Goal: Task Accomplishment & Management: Complete application form

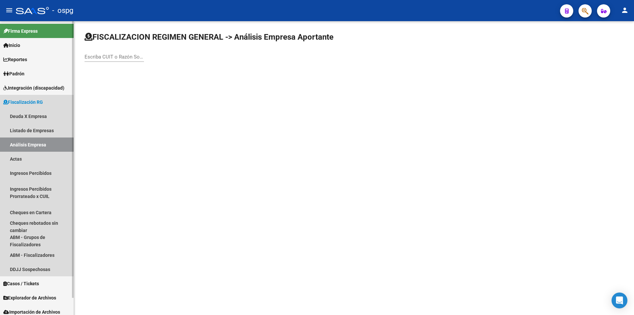
click at [30, 143] on link "Análisis Empresa" at bounding box center [37, 144] width 74 height 14
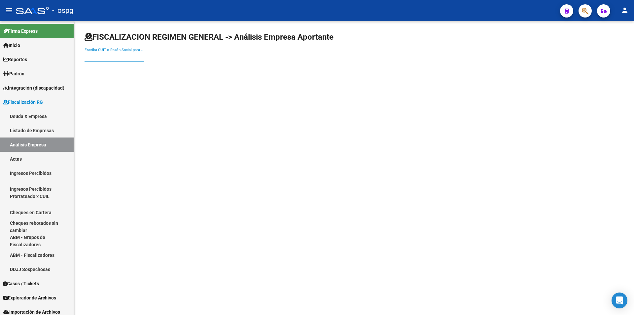
click at [139, 58] on input "Escriba CUIT o Razón Social para buscar" at bounding box center [114, 57] width 59 height 6
type input "INTERFORMING"
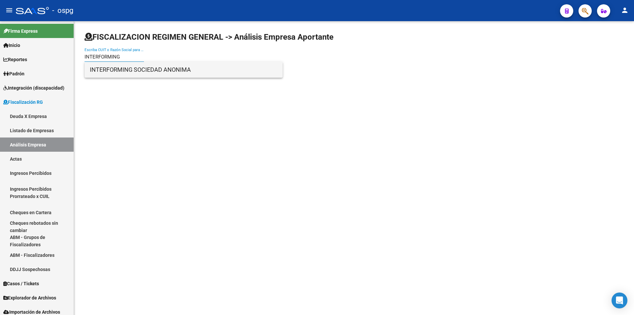
click at [209, 65] on span "INTERFORMING SOCIEDAD ANONIMA" at bounding box center [184, 70] width 188 height 16
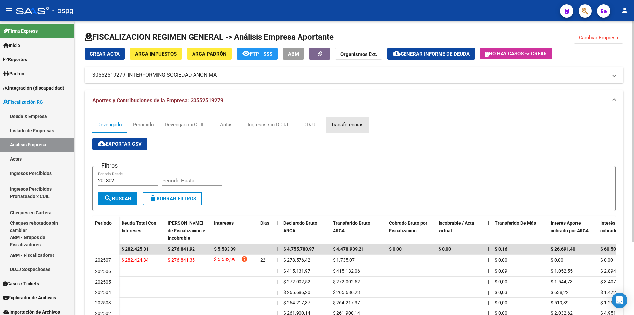
click at [349, 126] on div "Transferencias" at bounding box center [347, 124] width 33 height 7
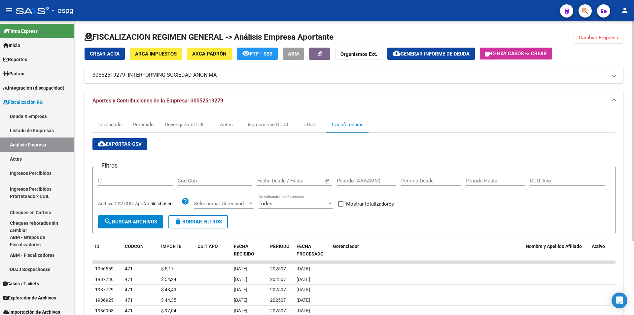
click at [364, 178] on input "Período (AAAAMM)" at bounding box center [366, 181] width 59 height 6
type input "202507"
click at [342, 207] on label "Mostrar totalizadores" at bounding box center [366, 204] width 56 height 8
click at [341, 207] on input "Mostrar totalizadores" at bounding box center [341, 207] width 0 height 0
click at [120, 223] on span "search Buscar Archivos" at bounding box center [130, 222] width 53 height 6
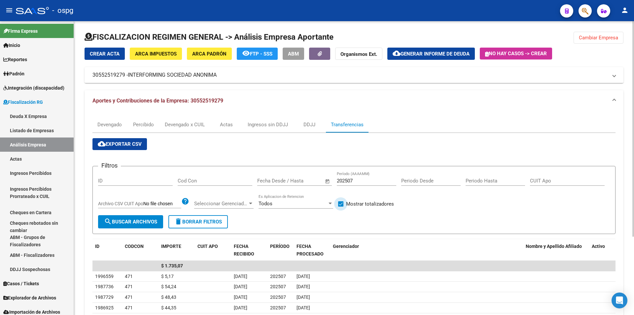
click at [344, 203] on label "Mostrar totalizadores" at bounding box center [366, 204] width 56 height 8
click at [341, 207] on input "Mostrar totalizadores" at bounding box center [341, 207] width 0 height 0
checkbox input "false"
click at [443, 53] on span "Generar informe de deuda" at bounding box center [435, 54] width 69 height 6
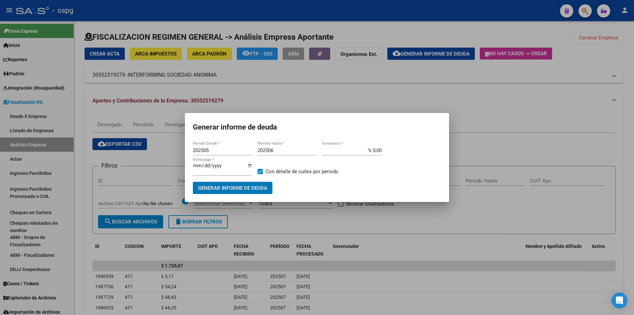
click at [222, 151] on input "202305" at bounding box center [222, 150] width 59 height 6
type input "202501"
click at [282, 151] on input "202506" at bounding box center [287, 150] width 59 height 6
type input "202507"
click at [261, 169] on span at bounding box center [260, 171] width 5 height 5
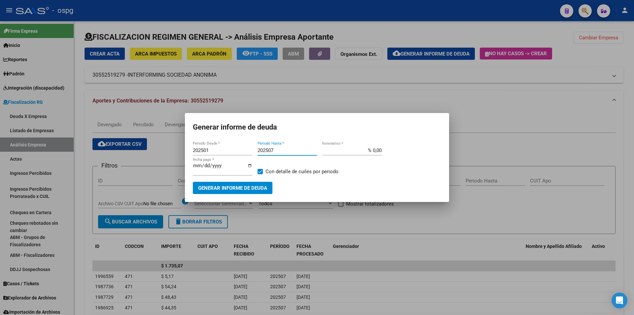
click at [260, 174] on input "Con detalle de cuiles por periodo" at bounding box center [260, 174] width 0 height 0
checkbox input "false"
click at [250, 193] on button "Generar informe de deuda" at bounding box center [233, 188] width 80 height 12
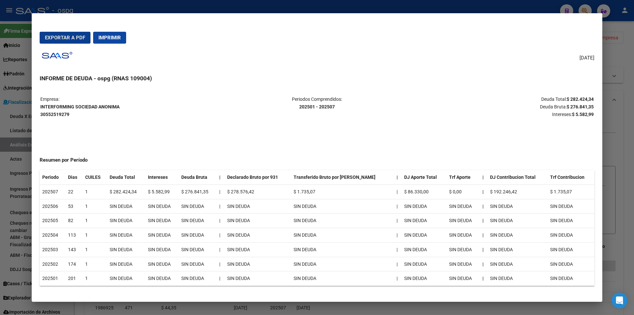
click at [59, 35] on span "Exportar a PDF" at bounding box center [65, 38] width 40 height 6
click at [618, 153] on div at bounding box center [317, 157] width 634 height 315
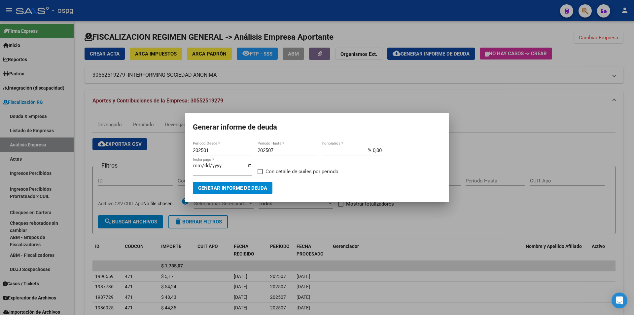
click at [618, 153] on div at bounding box center [317, 157] width 634 height 315
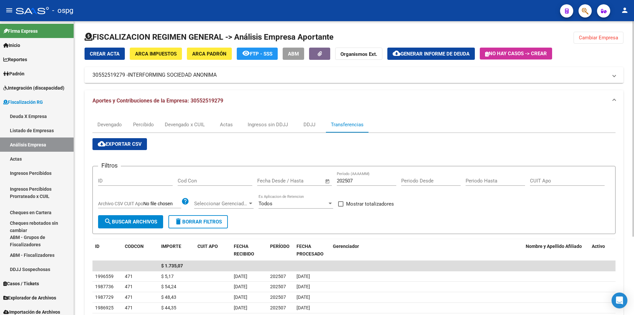
click at [575, 123] on div "Devengado Percibido Devengado x CUIL Actas Ingresos sin DDJJ DDJJ Transferencias" at bounding box center [354, 125] width 523 height 16
click at [594, 37] on span "Cambiar Empresa" at bounding box center [598, 38] width 39 height 6
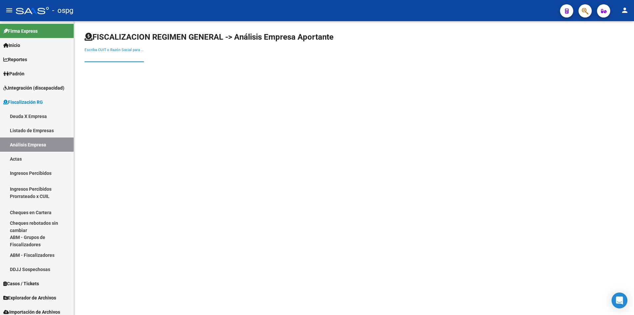
click at [129, 56] on input "Escriba CUIT o Razón Social para buscar" at bounding box center [114, 57] width 59 height 6
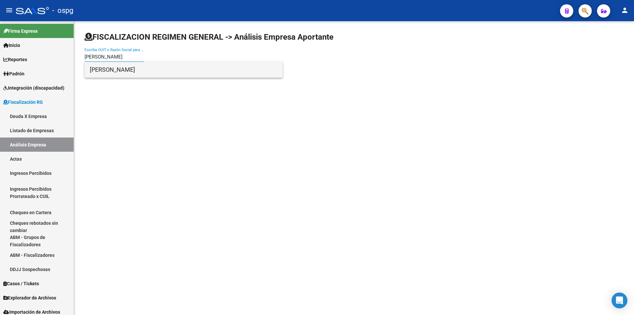
type input "[PERSON_NAME]"
click at [152, 64] on span "[PERSON_NAME]" at bounding box center [184, 70] width 188 height 16
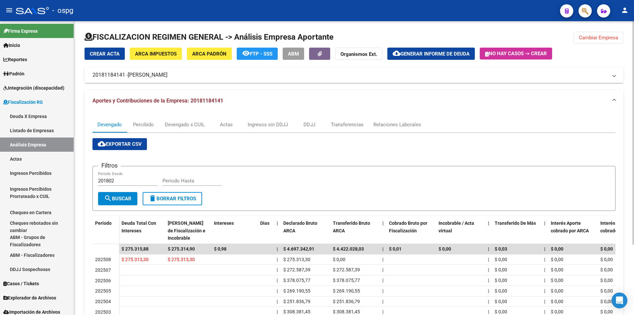
click at [613, 36] on span "Cambiar Empresa" at bounding box center [598, 38] width 39 height 6
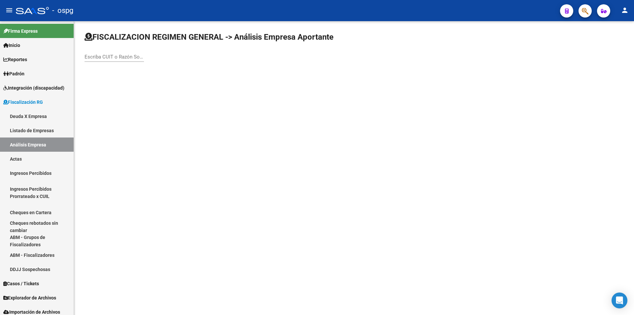
click at [135, 60] on div "Escriba CUIT o Razón Social para buscar" at bounding box center [114, 55] width 59 height 14
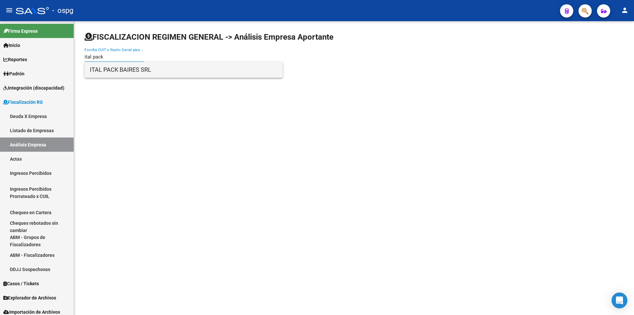
type input "ital pack"
click at [148, 72] on span "ITAL PACK BAIRES SRL" at bounding box center [184, 70] width 188 height 16
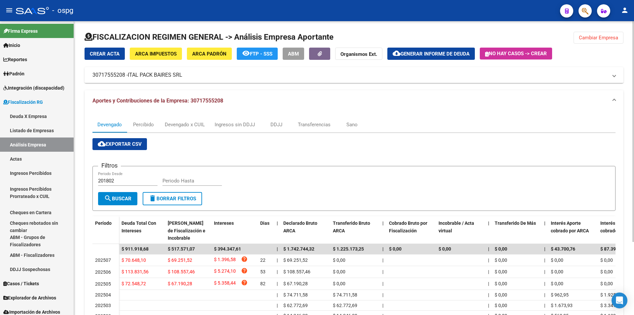
click at [599, 40] on span "Cambiar Empresa" at bounding box center [598, 38] width 39 height 6
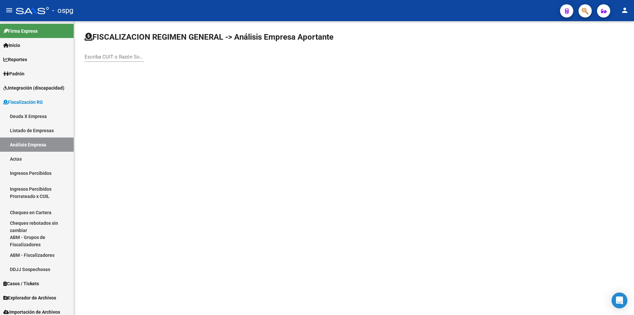
click at [123, 53] on div "Escriba CUIT o Razón Social para buscar" at bounding box center [114, 55] width 59 height 14
type input "ital pack"
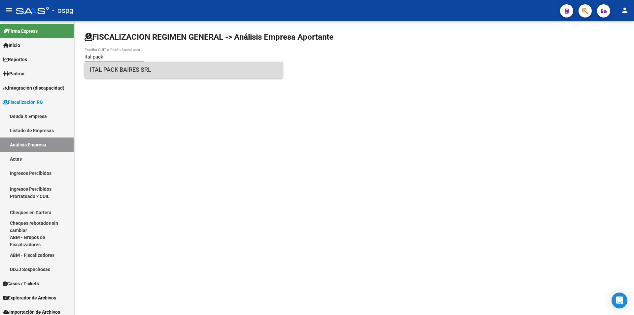
click at [116, 71] on span "ITAL PACK BAIRES SRL" at bounding box center [184, 70] width 188 height 16
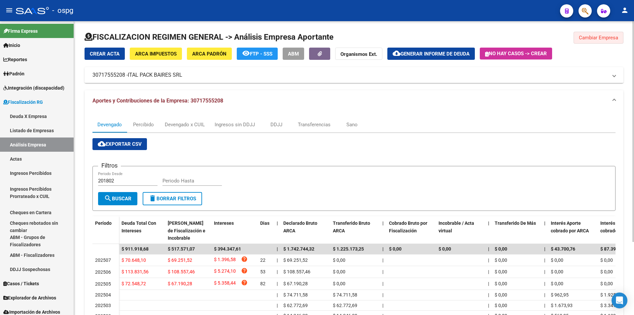
click at [604, 40] on span "Cambiar Empresa" at bounding box center [598, 38] width 39 height 6
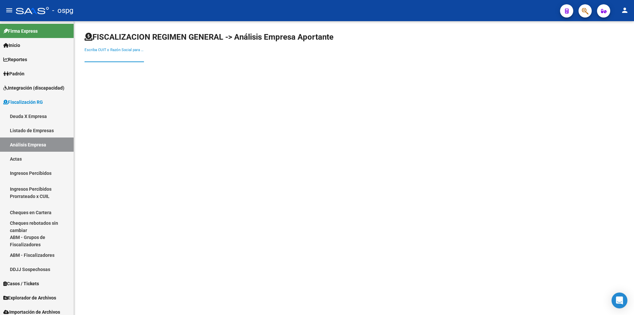
click at [129, 57] on input "Escriba CUIT o Razón Social para buscar" at bounding box center [114, 57] width 59 height 6
type input "degaf"
click at [111, 67] on span "DEGAF SA" at bounding box center [184, 70] width 188 height 16
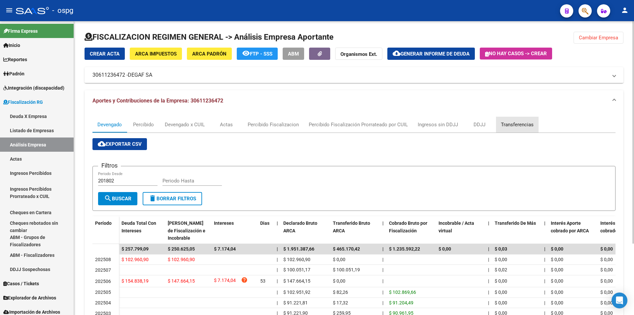
click at [514, 125] on div "Transferencias" at bounding box center [517, 124] width 33 height 7
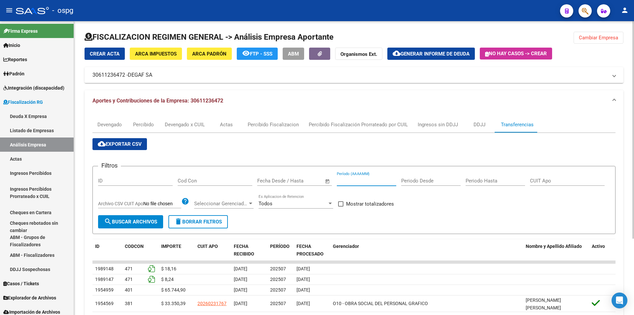
click at [353, 179] on input "Período (AAAAMM)" at bounding box center [366, 181] width 59 height 6
type input "202506"
click at [339, 202] on span at bounding box center [340, 203] width 5 height 5
click at [341, 207] on input "Mostrar totalizadores" at bounding box center [341, 207] width 0 height 0
checkbox input "true"
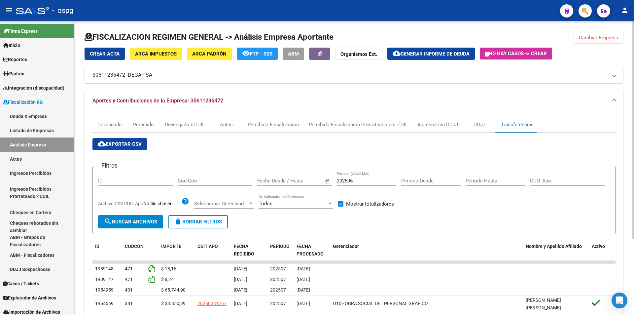
click at [137, 221] on span "search Buscar Archivos" at bounding box center [130, 222] width 53 height 6
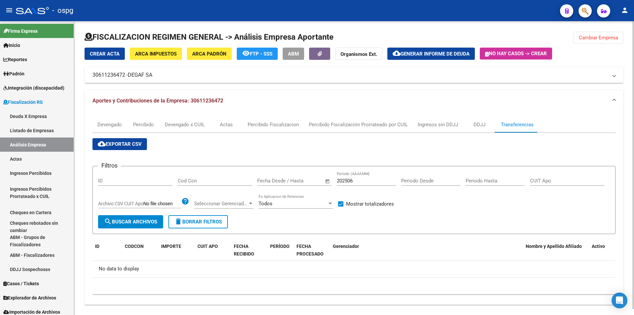
click at [593, 40] on span "Cambiar Empresa" at bounding box center [598, 38] width 39 height 6
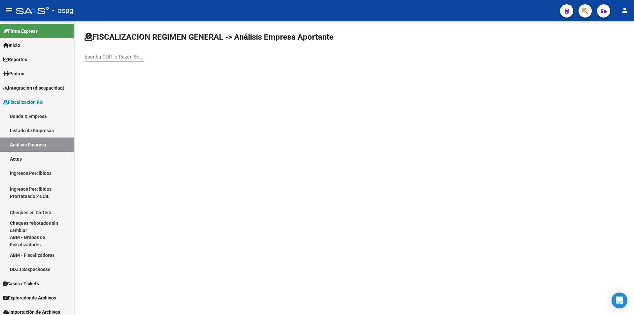
click at [119, 57] on input "Escriba CUIT o Razón Social para buscar" at bounding box center [114, 57] width 59 height 6
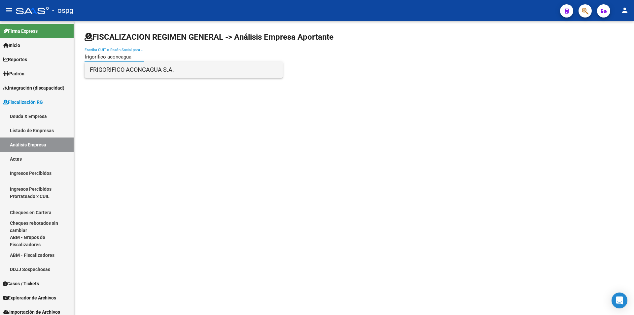
type input "frigorifico aconcagua"
click at [123, 71] on span "FRIGORIFICO ACONCAGUA S.A." at bounding box center [184, 70] width 188 height 16
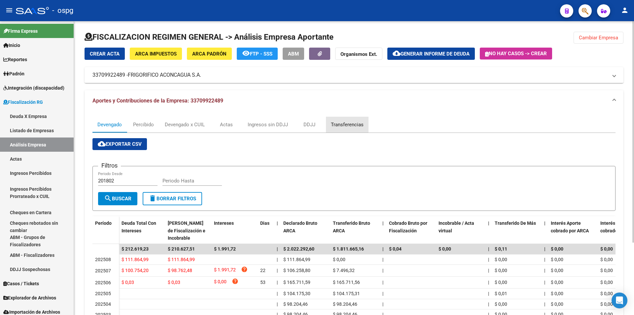
click at [347, 123] on div "Transferencias" at bounding box center [347, 124] width 33 height 7
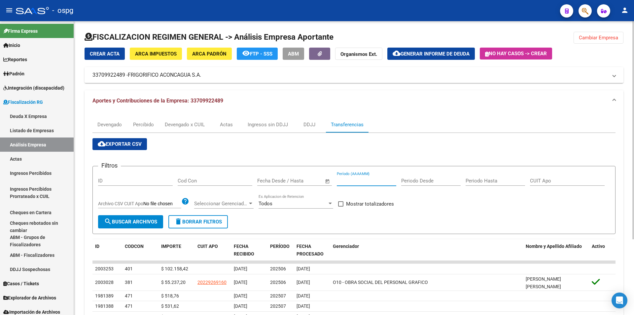
click at [351, 178] on input "Período (AAAAMM)" at bounding box center [366, 181] width 59 height 6
type input "202507"
click at [339, 206] on span at bounding box center [340, 203] width 5 height 5
click at [341, 207] on input "Mostrar totalizadores" at bounding box center [341, 207] width 0 height 0
checkbox input "true"
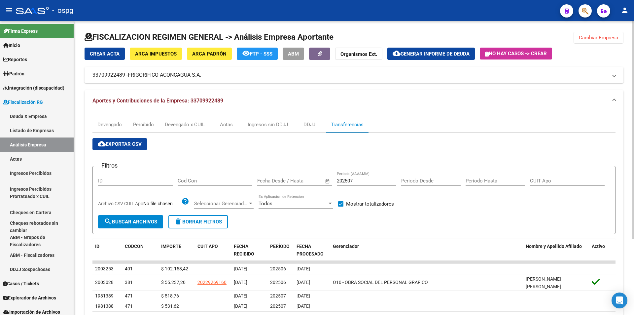
click at [132, 222] on span "search Buscar Archivos" at bounding box center [130, 222] width 53 height 6
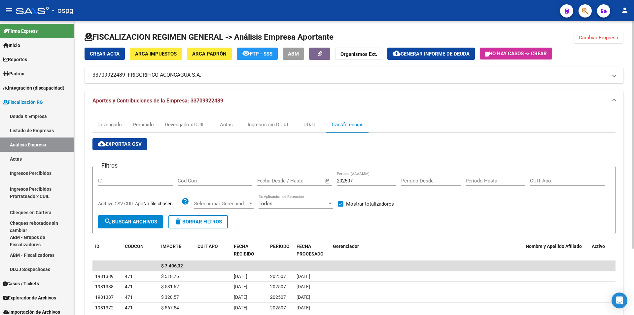
click at [606, 40] on span "Cambiar Empresa" at bounding box center [598, 38] width 39 height 6
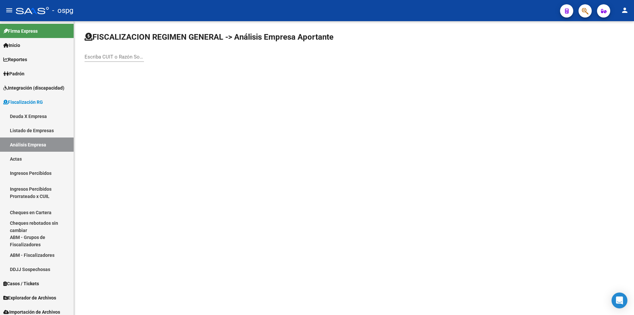
click at [108, 60] on div "Escriba CUIT o Razón Social para buscar" at bounding box center [114, 55] width 59 height 14
type input "decero"
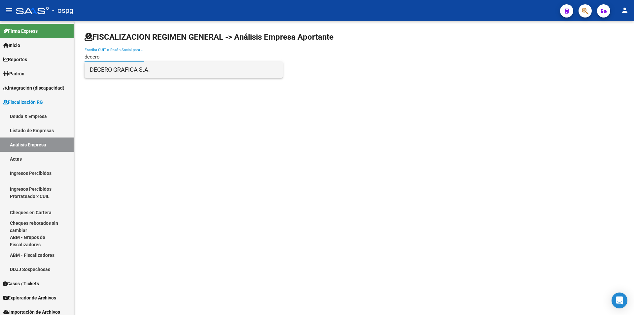
click at [121, 67] on span "DECERO GRAFICA S.A." at bounding box center [184, 70] width 188 height 16
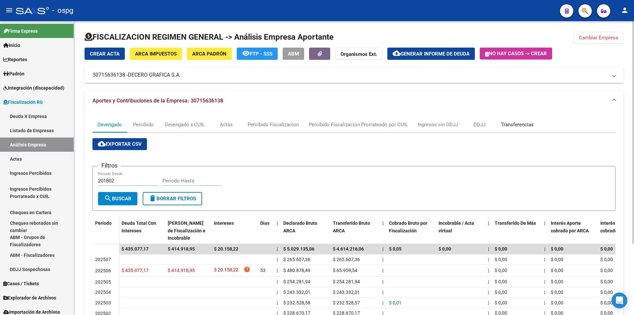
click at [519, 124] on div "Transferencias" at bounding box center [517, 124] width 33 height 7
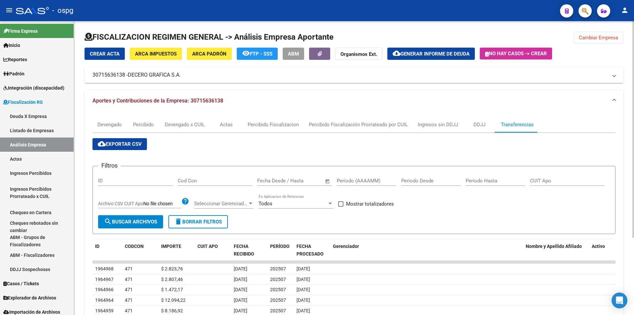
click at [370, 181] on input "Período (AAAAMM)" at bounding box center [366, 181] width 59 height 6
type input "202507"
click at [342, 204] on span at bounding box center [340, 203] width 5 height 5
click at [341, 207] on input "Mostrar totalizadores" at bounding box center [341, 207] width 0 height 0
checkbox input "true"
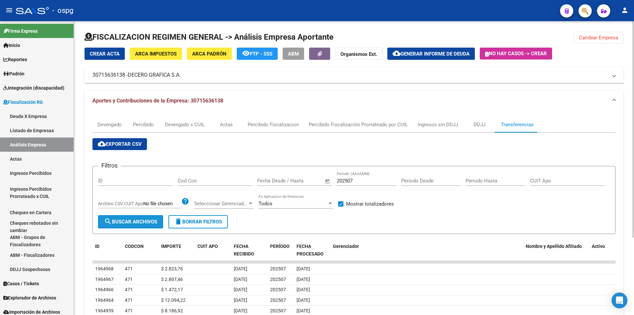
click at [125, 221] on span "search Buscar Archivos" at bounding box center [130, 222] width 53 height 6
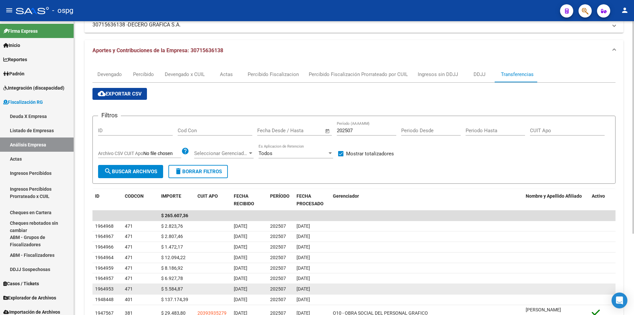
scroll to position [66, 0]
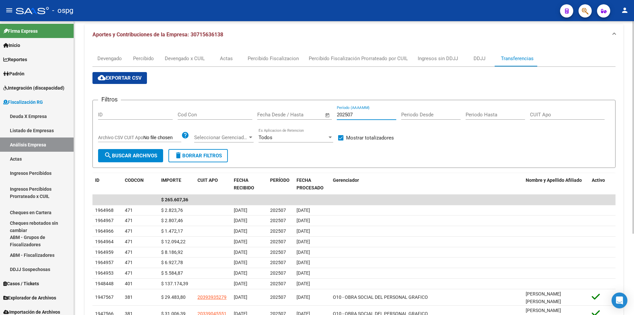
click at [360, 113] on input "202507" at bounding box center [366, 115] width 59 height 6
type input "202506"
click at [132, 157] on span "search Buscar Archivos" at bounding box center [130, 156] width 53 height 6
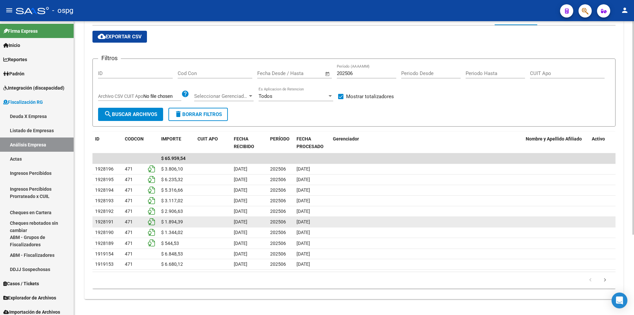
scroll to position [0, 0]
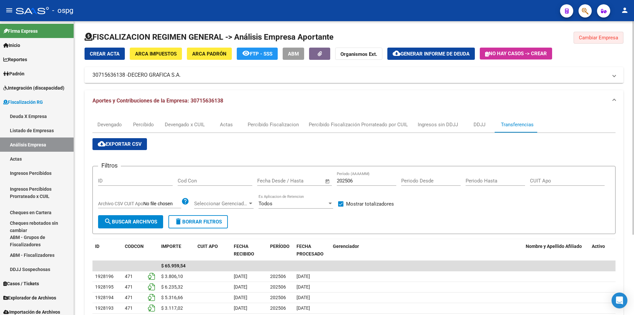
click at [604, 36] on span "Cambiar Empresa" at bounding box center [598, 38] width 39 height 6
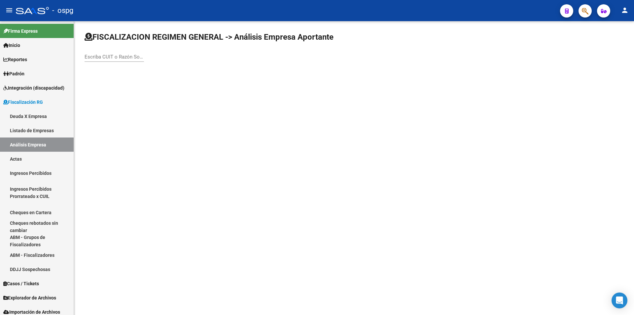
click at [117, 57] on input "Escriba CUIT o Razón Social para buscar" at bounding box center [114, 57] width 59 height 6
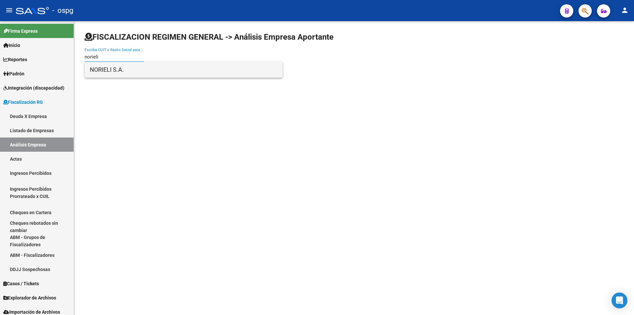
type input "norieli"
click at [114, 71] on span "NORIELI S.A." at bounding box center [184, 70] width 188 height 16
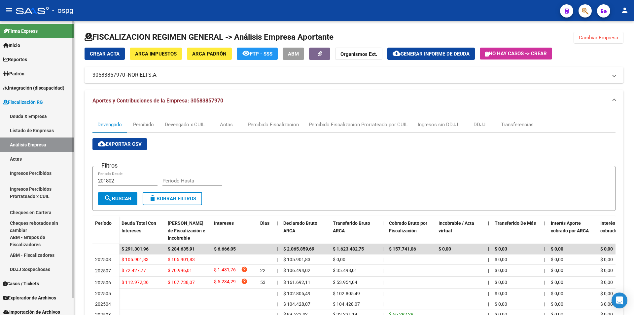
click at [22, 155] on link "Actas" at bounding box center [37, 159] width 74 height 14
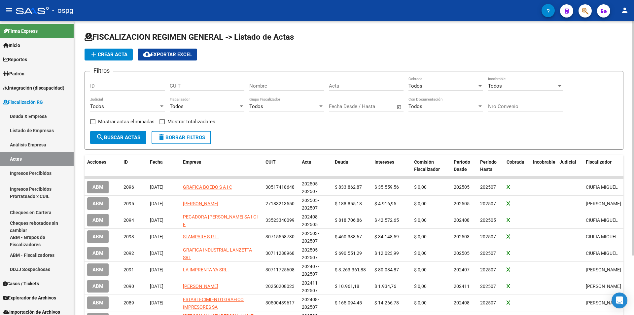
click at [111, 53] on span "add Crear Acta" at bounding box center [109, 55] width 38 height 6
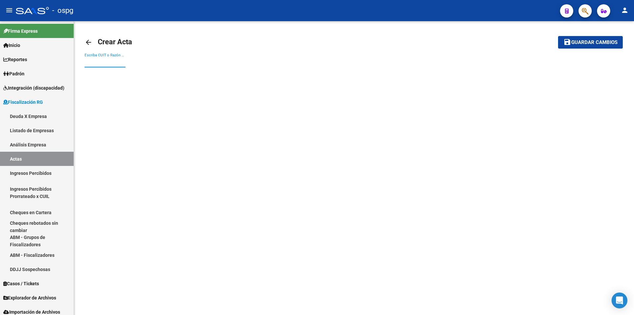
click at [117, 63] on input "Escriba CUIT o Razón Social para buscar" at bounding box center [105, 62] width 41 height 6
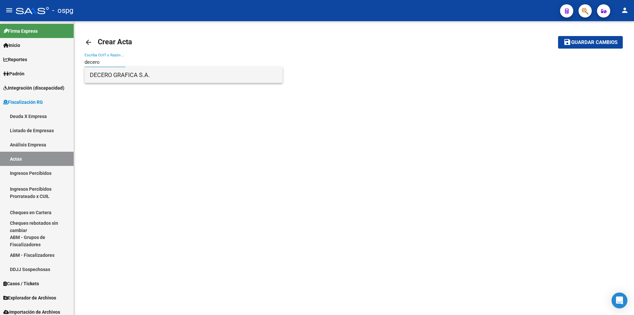
type input "decero"
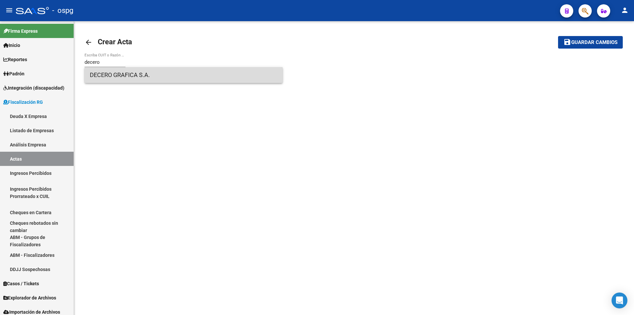
click at [126, 82] on span "DECERO GRAFICA S.A." at bounding box center [184, 75] width 188 height 16
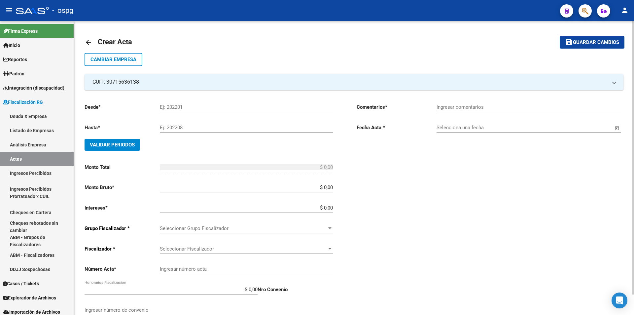
click at [173, 110] on div "Ej: 202201" at bounding box center [246, 105] width 173 height 14
type input "202505"
click at [162, 130] on input "Ej: 202208" at bounding box center [246, 128] width 173 height 6
type input "202507"
click at [129, 142] on span "Validar Periodos" at bounding box center [112, 145] width 45 height 6
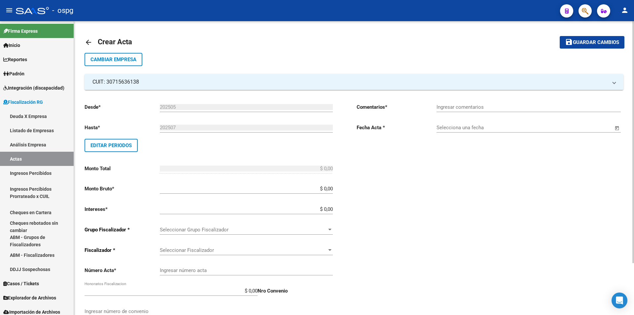
click at [479, 111] on div "Ingresar comentarios" at bounding box center [529, 105] width 184 height 14
type input "Recibo 43261"
click at [618, 128] on span "Open calendar" at bounding box center [618, 128] width 16 height 16
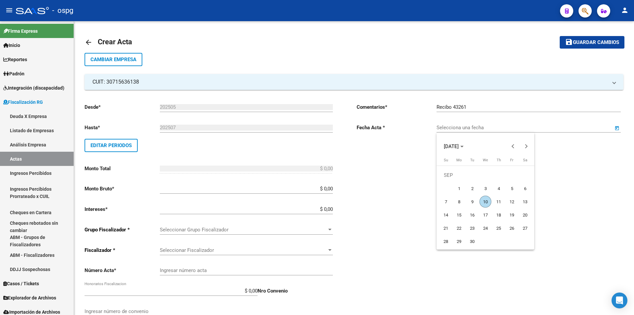
click at [488, 201] on span "10" at bounding box center [486, 202] width 12 height 12
type input "[DATE]"
click at [332, 187] on input "$ 0,00" at bounding box center [246, 189] width 173 height 6
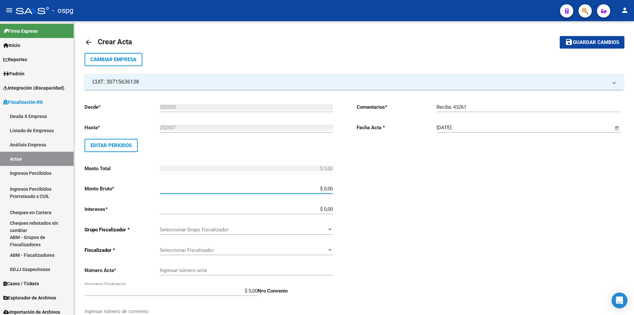
click at [333, 187] on input "$ 0,00" at bounding box center [246, 189] width 173 height 6
type input "$ 414.918,95"
click at [333, 207] on input "$ 0,00" at bounding box center [246, 209] width 173 height 6
type input "$ 18.256,50"
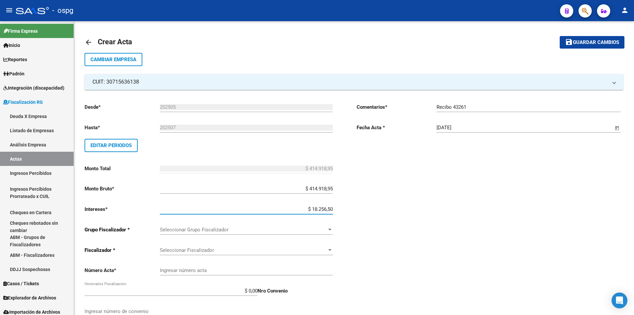
type input "$ 433.175,45"
click at [352, 178] on div "Desde * 202505 Ej: 202201 Hasta * 202507 Ej: 202208 Editar Periodos Monto Total…" at bounding box center [354, 226] width 539 height 272
click at [333, 230] on div at bounding box center [330, 229] width 6 height 5
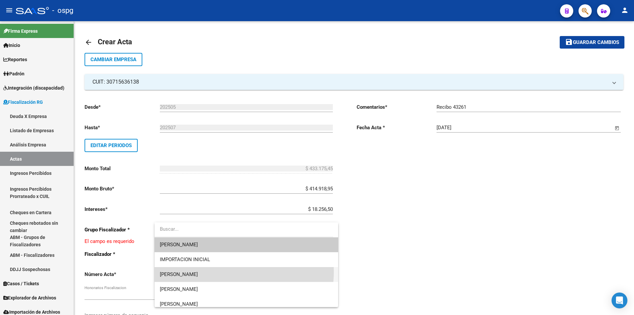
click at [238, 272] on span "[PERSON_NAME]" at bounding box center [246, 274] width 173 height 15
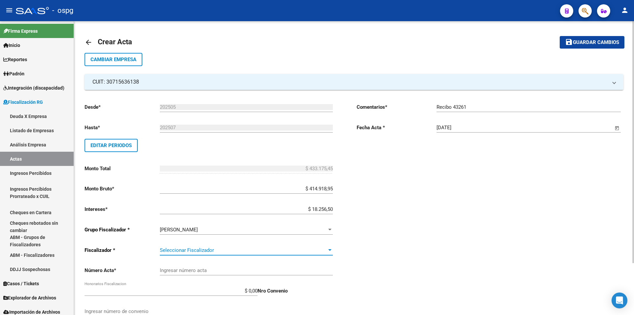
click at [326, 251] on span "Seleccionar Fiscalizador" at bounding box center [243, 250] width 167 height 6
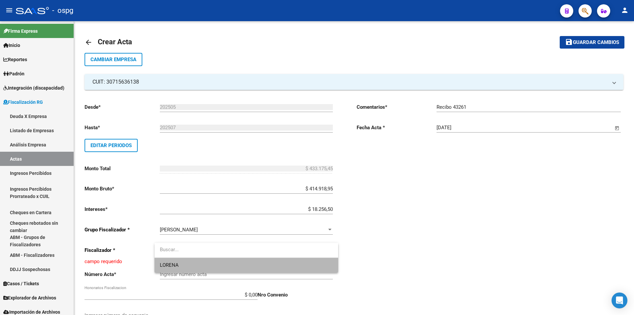
click at [314, 266] on span "LORENA" at bounding box center [246, 265] width 173 height 15
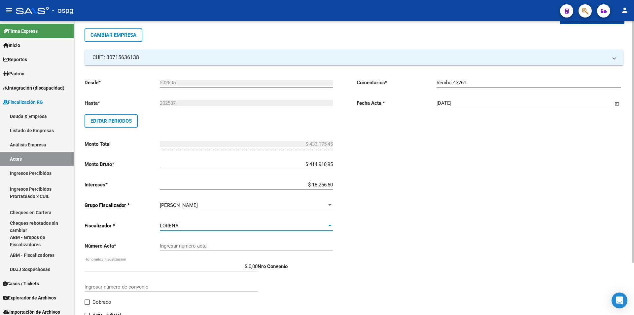
scroll to position [63, 0]
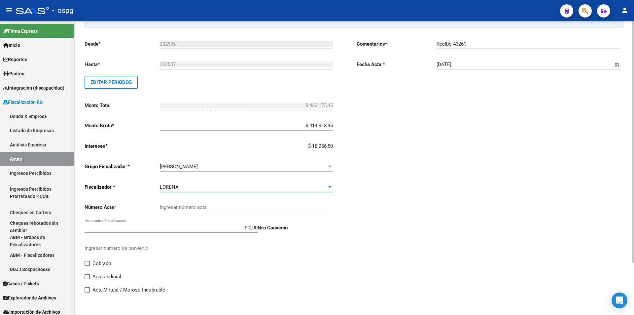
click at [270, 208] on input "Ingresar número acta" at bounding box center [246, 207] width 173 height 6
type input "202505-202507"
click at [86, 264] on span at bounding box center [87, 263] width 5 height 5
click at [87, 266] on input "Cobrado" at bounding box center [87, 266] width 0 height 0
checkbox input "true"
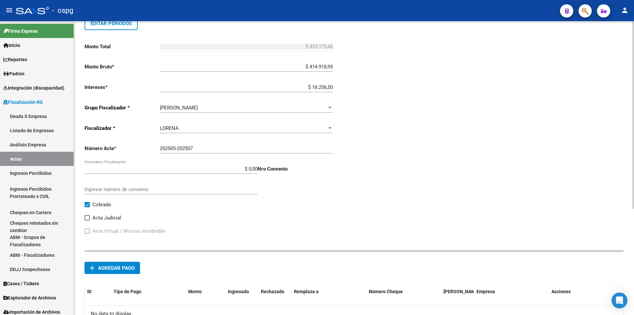
scroll to position [129, 0]
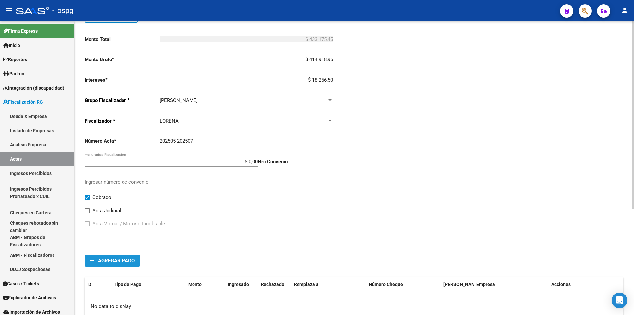
click at [129, 257] on span "add Agregar pago" at bounding box center [112, 260] width 45 height 6
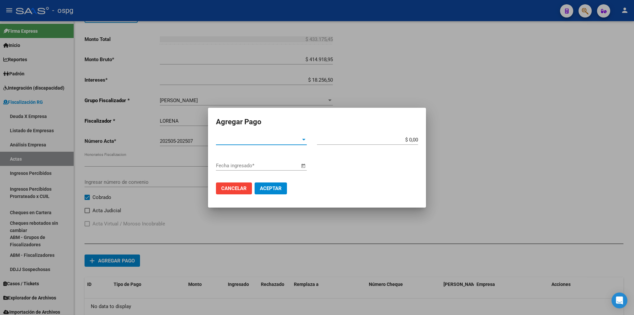
click at [305, 140] on div at bounding box center [304, 139] width 6 height 5
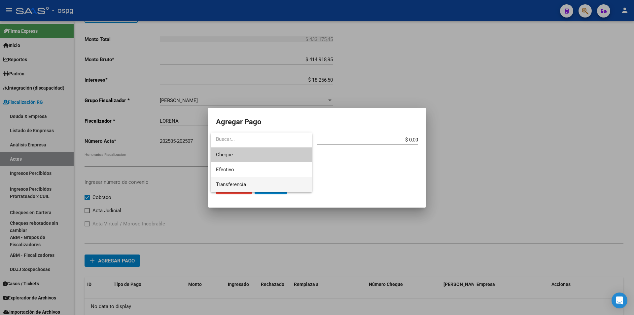
click at [288, 181] on span "Transferencia" at bounding box center [261, 184] width 91 height 15
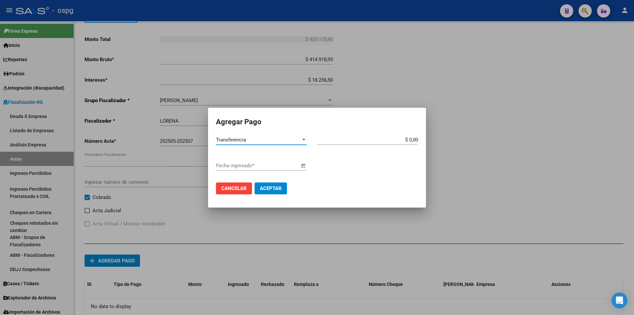
click at [268, 165] on input "Fecha ingresado *" at bounding box center [258, 166] width 84 height 6
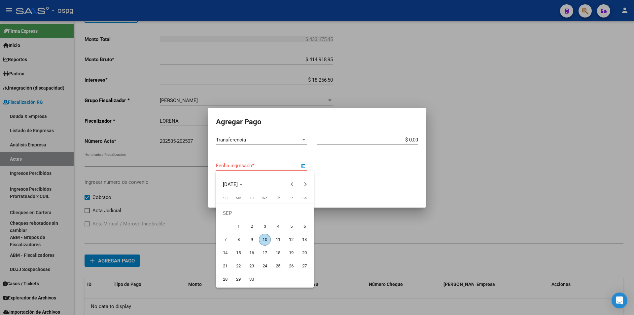
click at [263, 240] on span "10" at bounding box center [265, 240] width 12 height 12
type input "[DATE]"
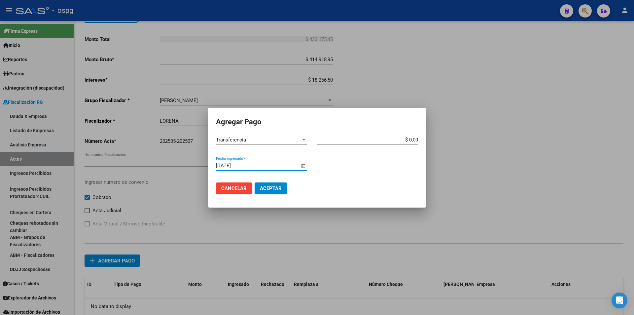
click at [418, 139] on app-form-text-field "$ 0,00 Monto bruto *" at bounding box center [370, 140] width 106 height 6
click at [418, 139] on input "$ 0,00" at bounding box center [367, 140] width 101 height 6
type input "$ 433.175,45"
click at [272, 187] on span "Aceptar" at bounding box center [271, 188] width 22 height 6
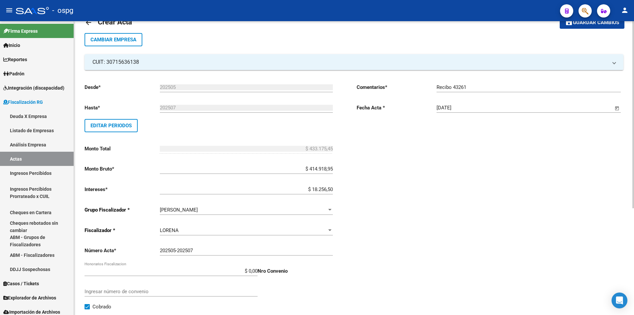
scroll to position [0, 0]
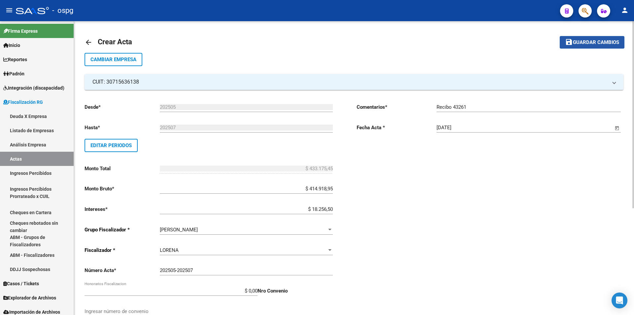
click at [601, 41] on span "Guardar cambios" at bounding box center [596, 43] width 46 height 6
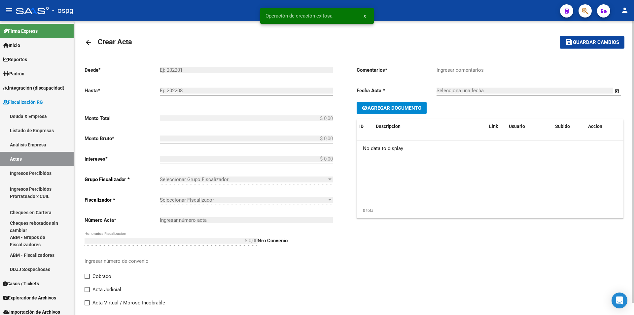
type input "202505"
type input "202507"
type input "$ 433.175,45"
type input "$ 414.918,95"
type input "$ 18.256,50"
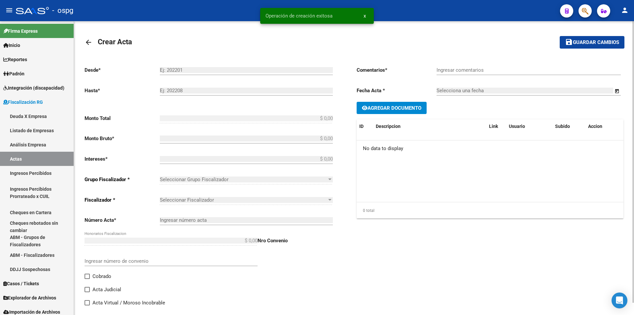
type input "202505-202507"
checkbox input "true"
type input "Recibo 43261"
type input "[DATE]"
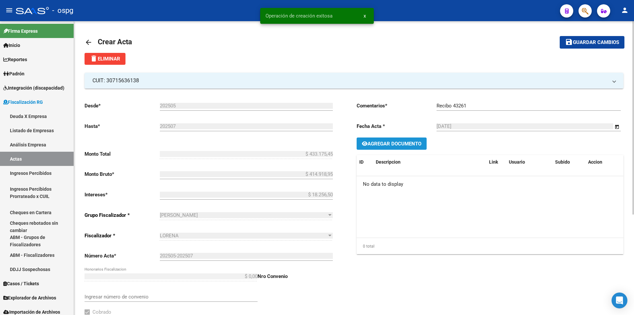
click at [396, 142] on span "Agregar Documento" at bounding box center [395, 144] width 54 height 6
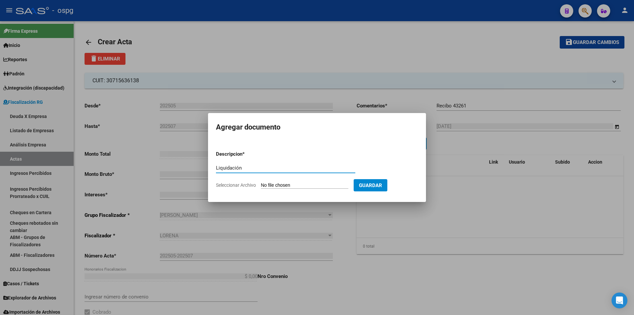
type input "Liquidación"
click at [295, 187] on input "Seleccionar Archivo" at bounding box center [305, 185] width 88 height 6
type input "C:\fakepath\DECERO GRAFICA.pdf"
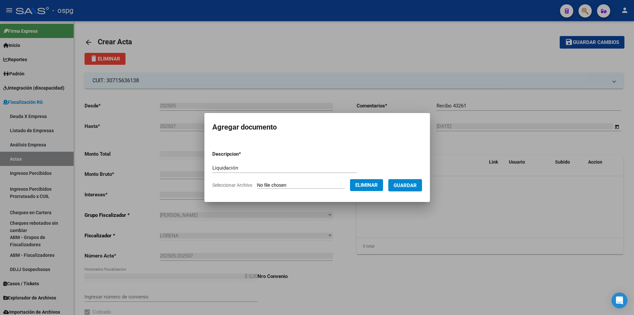
click at [417, 187] on span "Guardar" at bounding box center [405, 185] width 23 height 6
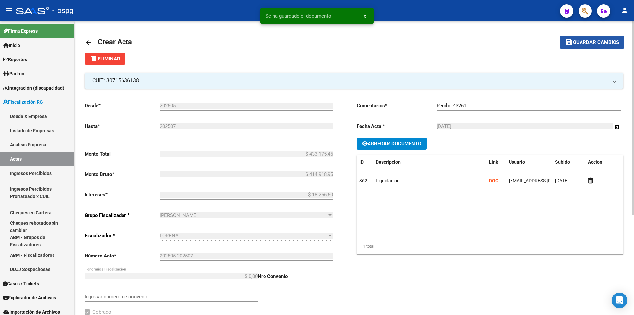
click at [599, 41] on span "Guardar cambios" at bounding box center [596, 43] width 46 height 6
click at [40, 145] on link "Análisis Empresa" at bounding box center [37, 144] width 74 height 14
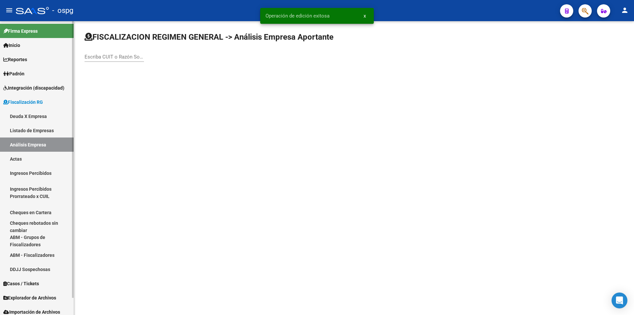
click at [24, 158] on link "Actas" at bounding box center [37, 159] width 74 height 14
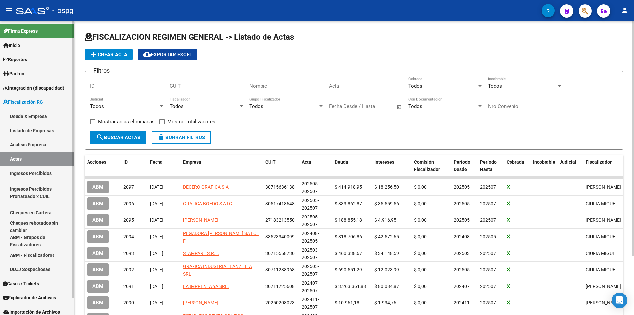
click at [45, 146] on link "Análisis Empresa" at bounding box center [37, 144] width 74 height 14
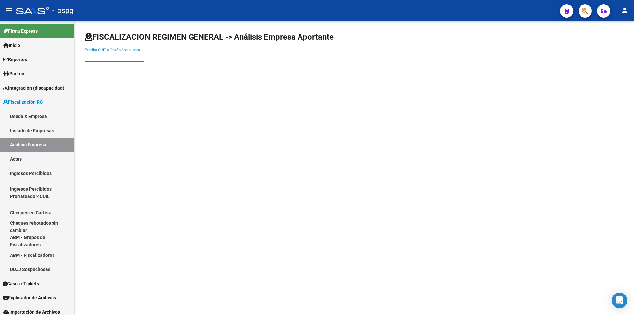
click at [120, 56] on input "Escriba CUIT o Razón Social para buscar" at bounding box center [114, 57] width 59 height 6
type input "DECERO"
click at [118, 65] on span "DECERO GRAFICA S.A." at bounding box center [184, 70] width 188 height 16
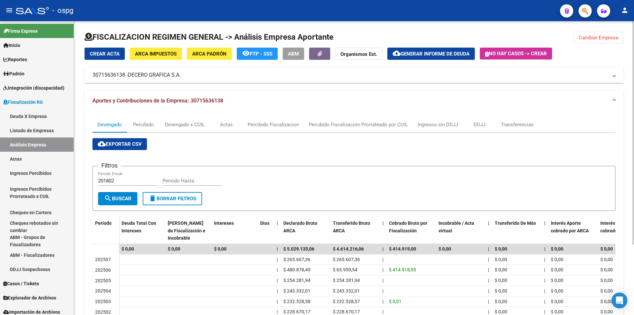
click at [439, 50] on button "cloud_download Generar informe de deuda" at bounding box center [432, 54] width 88 height 12
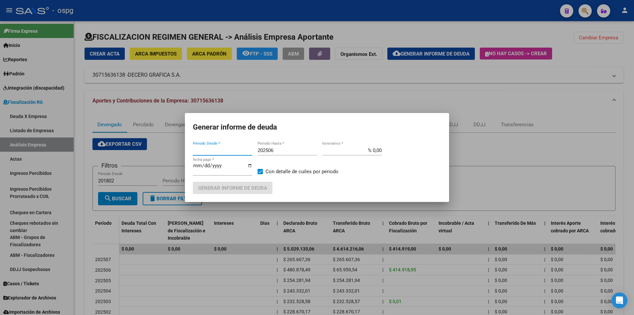
type input "202508"
click at [212, 152] on input "202508" at bounding box center [222, 150] width 59 height 6
click at [209, 151] on input "2024" at bounding box center [222, 150] width 59 height 6
type input "202406"
click at [286, 149] on input "202506" at bounding box center [287, 150] width 59 height 6
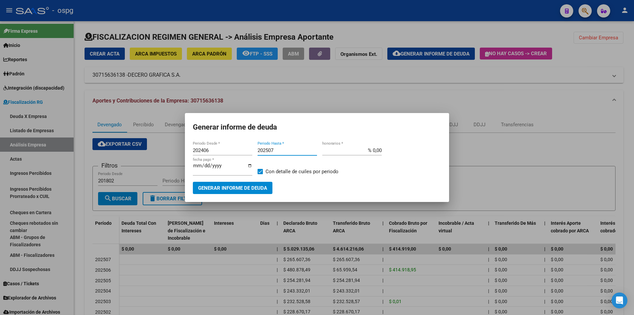
type input "202507"
click at [261, 170] on span at bounding box center [260, 171] width 5 height 5
click at [260, 174] on input "Con detalle de cuiles por periodo" at bounding box center [260, 174] width 0 height 0
checkbox input "false"
click at [261, 186] on span "Generar informe de deuda" at bounding box center [232, 188] width 69 height 6
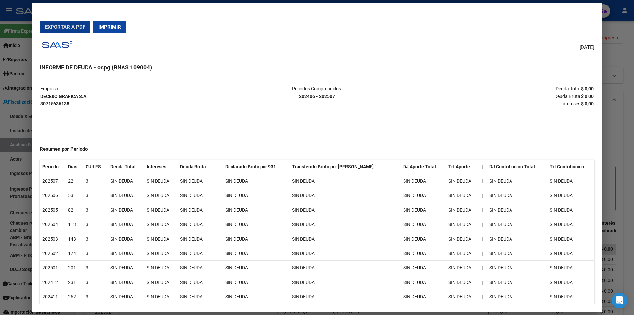
click at [632, 160] on div at bounding box center [317, 157] width 634 height 315
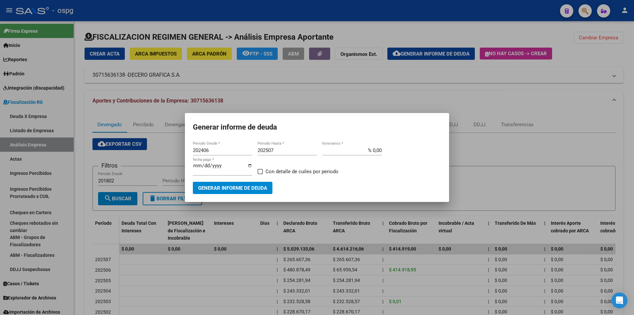
click at [632, 162] on div at bounding box center [317, 157] width 634 height 315
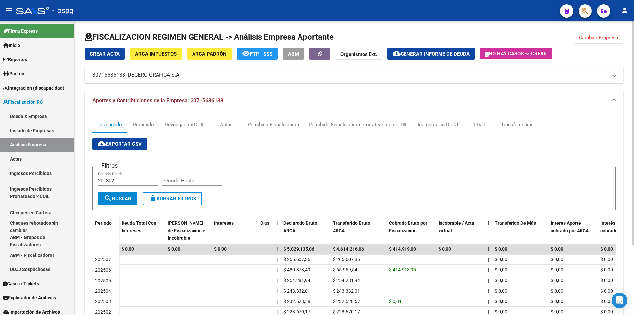
click at [629, 164] on div "FISCALIZACION REGIMEN GENERAL -> Análisis Empresa Aportante Cambiar Empresa Cre…" at bounding box center [354, 211] width 560 height 381
click at [228, 126] on div "Actas" at bounding box center [226, 124] width 13 height 7
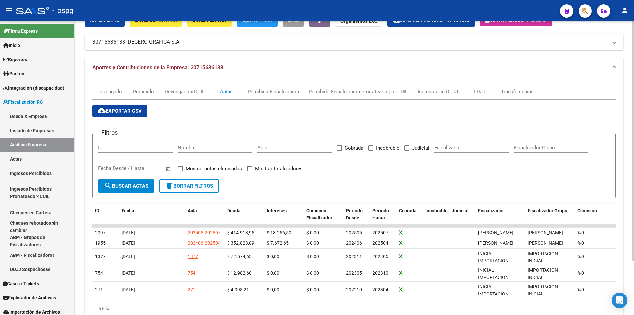
scroll to position [66, 0]
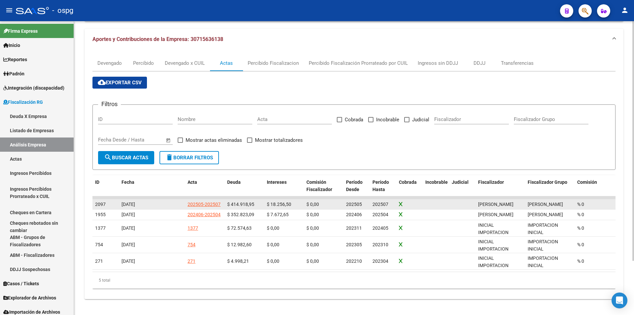
click at [202, 201] on div "202505-202507" at bounding box center [204, 205] width 33 height 8
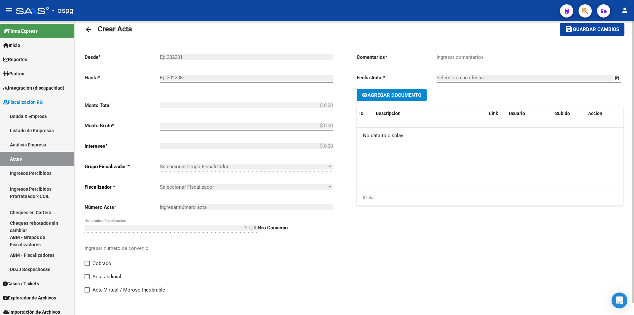
type input "202505"
type input "202507"
type input "$ 433.175,45"
type input "$ 414.918,95"
type input "$ 18.256,50"
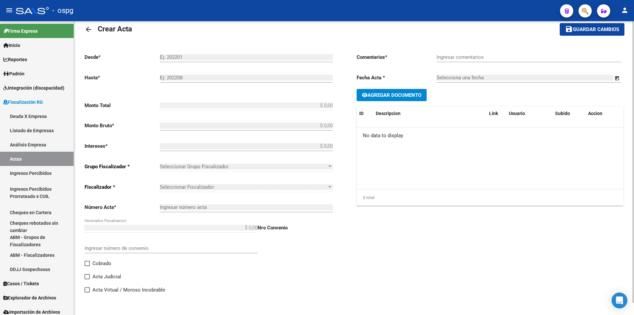
type input "202505-202507"
checkbox input "true"
type input "Recibo 43261"
type input "[DATE]"
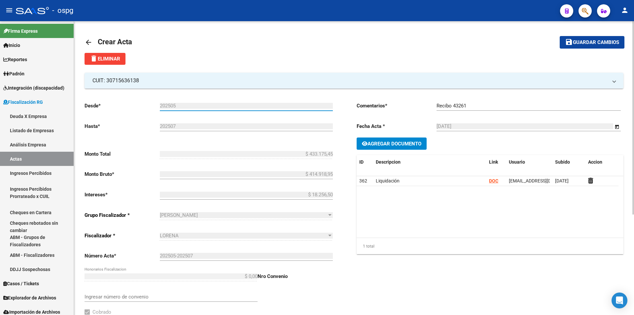
click at [184, 104] on input "202505" at bounding box center [246, 106] width 173 height 6
click at [87, 38] on mat-icon "arrow_back" at bounding box center [89, 42] width 8 height 8
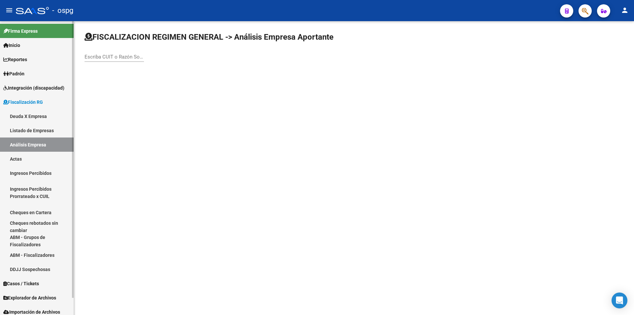
click at [22, 159] on link "Actas" at bounding box center [37, 159] width 74 height 14
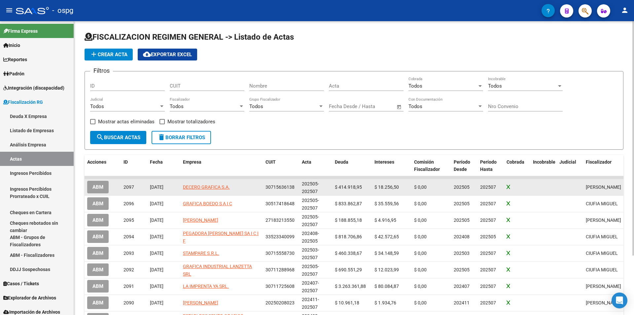
click at [97, 185] on span "ABM" at bounding box center [98, 187] width 11 height 6
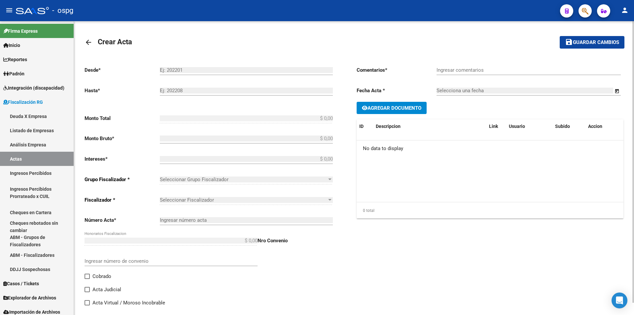
type input "202505"
type input "202507"
type input "$ 433.175,45"
type input "$ 414.918,95"
type input "$ 18.256,50"
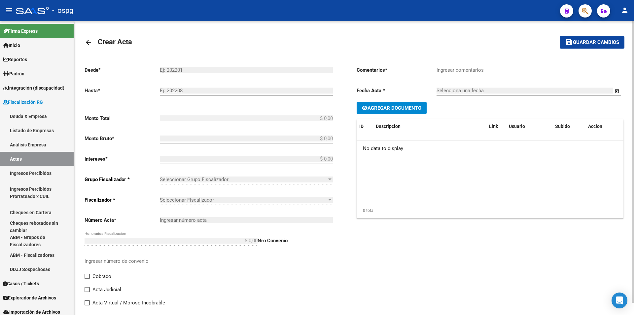
type input "202505-202507"
checkbox input "true"
type input "Recibo 43261"
type input "[DATE]"
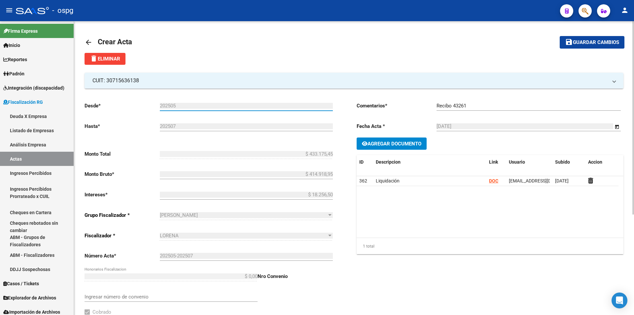
click at [177, 105] on input "202505" at bounding box center [246, 106] width 173 height 6
click at [103, 55] on button "delete Eliminar" at bounding box center [105, 59] width 41 height 12
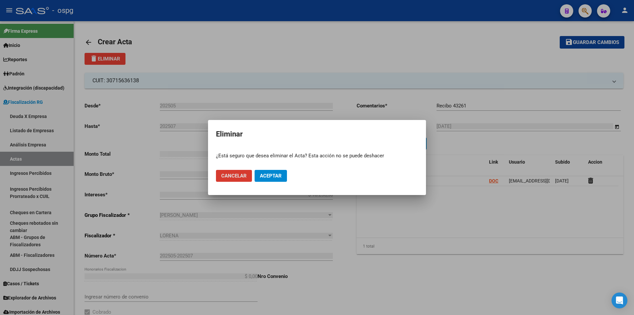
click at [277, 173] on span "Aceptar" at bounding box center [271, 176] width 22 height 6
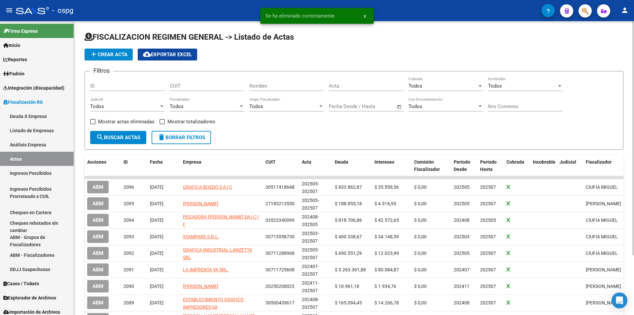
click at [108, 53] on span "add Crear Acta" at bounding box center [109, 55] width 38 height 6
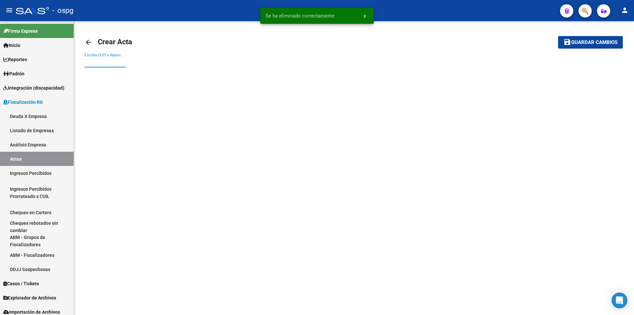
click at [96, 60] on input "Escriba CUIT o Razón Social para buscar" at bounding box center [105, 62] width 41 height 6
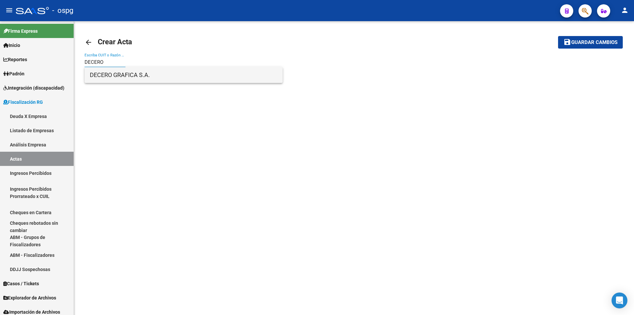
type input "DECERO"
click at [99, 75] on span "DECERO GRAFICA S.A." at bounding box center [184, 75] width 188 height 16
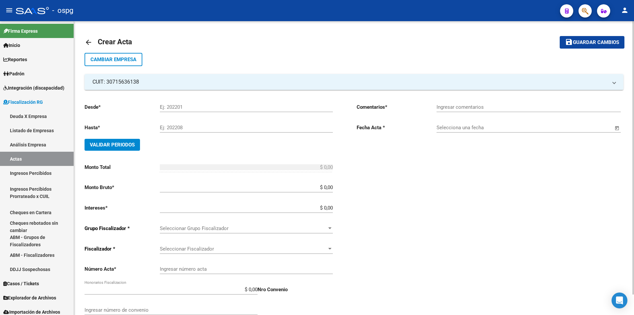
click at [196, 108] on input "Ej: 202201" at bounding box center [246, 107] width 173 height 6
type input "202406"
click at [181, 128] on input "Ej: 202208" at bounding box center [246, 128] width 173 height 6
type input "202507"
click at [122, 144] on span "Validar Periodos" at bounding box center [112, 145] width 45 height 6
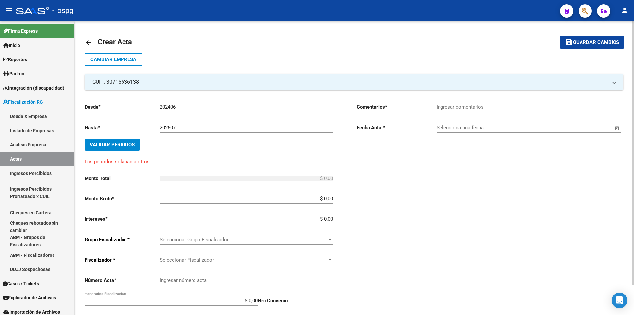
click at [451, 107] on input "Ingresar comentarios" at bounding box center [529, 107] width 184 height 6
click at [184, 108] on input "202406" at bounding box center [246, 107] width 173 height 6
type input "202407"
click at [127, 143] on span "Validar Periodos" at bounding box center [112, 145] width 45 height 6
click at [28, 157] on link "Actas" at bounding box center [37, 159] width 74 height 14
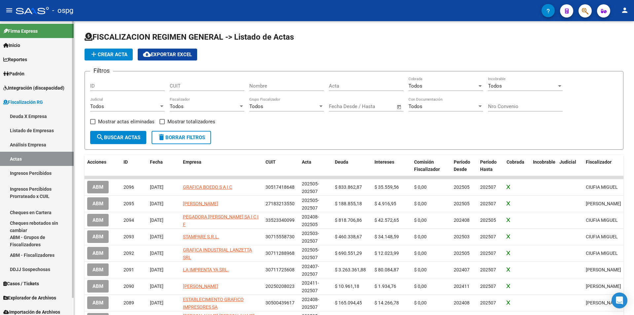
click at [41, 143] on link "Análisis Empresa" at bounding box center [37, 144] width 74 height 14
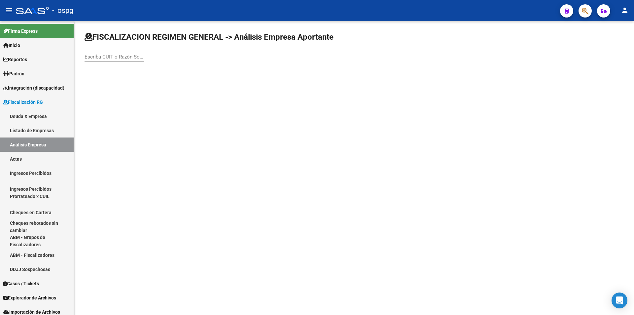
click at [109, 58] on input "Escriba CUIT o Razón Social para buscar" at bounding box center [114, 57] width 59 height 6
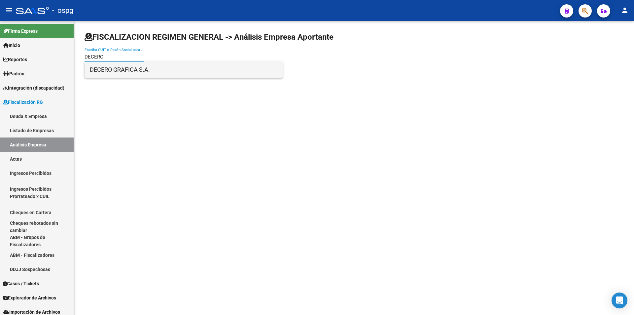
type input "DECERO"
click at [102, 68] on span "DECERO GRAFICA S.A." at bounding box center [184, 70] width 188 height 16
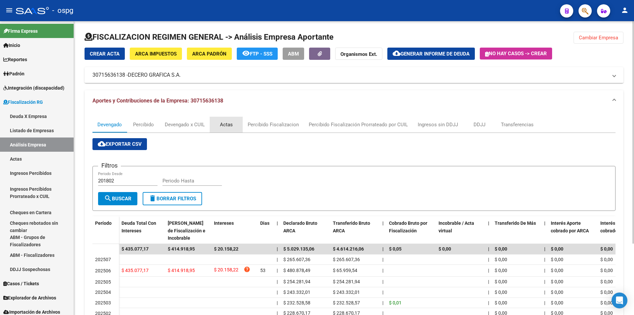
click at [228, 125] on div "Actas" at bounding box center [226, 124] width 13 height 7
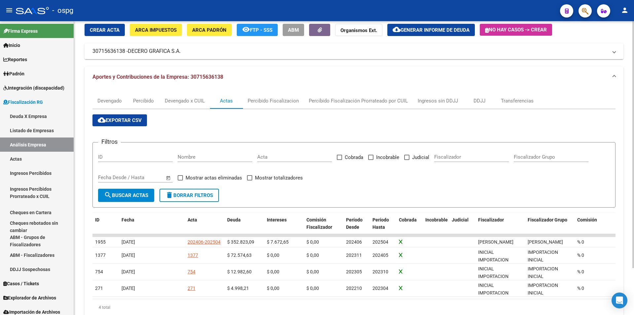
scroll to position [56, 0]
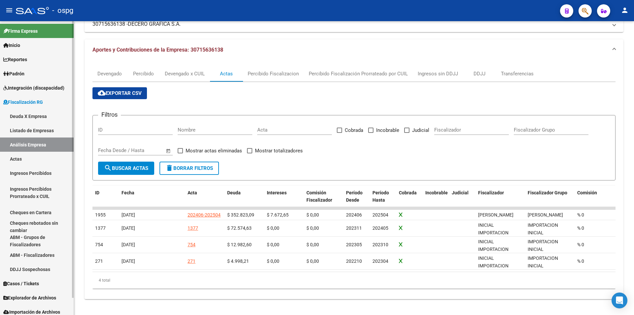
click at [31, 157] on link "Actas" at bounding box center [37, 159] width 74 height 14
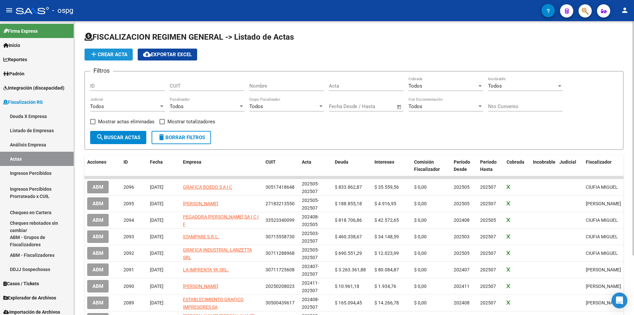
click at [115, 54] on span "add Crear Acta" at bounding box center [109, 55] width 38 height 6
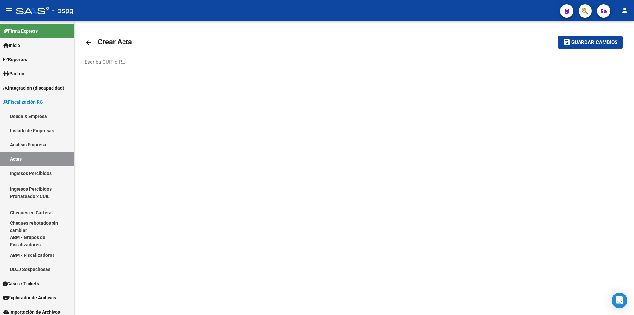
click at [112, 63] on input "Escriba CUIT o Razón Social para buscar" at bounding box center [105, 62] width 41 height 6
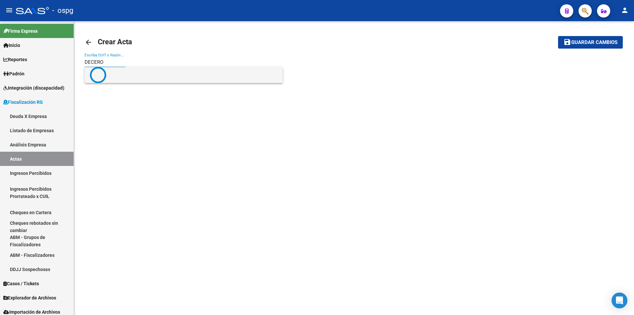
type input "DECERO"
click at [113, 71] on span at bounding box center [184, 75] width 188 height 17
type input "DECERO"
click at [118, 72] on span "DECERO GRAFICA S.A." at bounding box center [184, 75] width 188 height 16
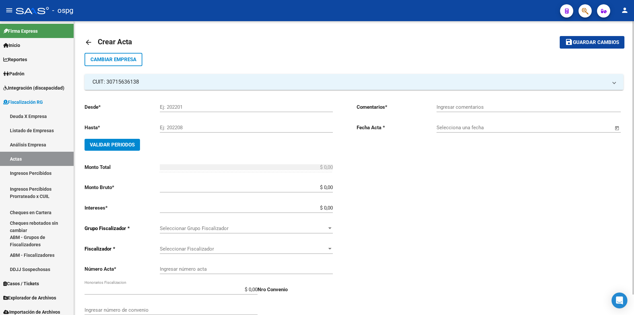
click at [193, 104] on div "Ej: 202201" at bounding box center [246, 105] width 173 height 14
type input "202505"
click at [186, 128] on input "Ej: 202208" at bounding box center [246, 128] width 173 height 6
type input "202507"
click at [113, 146] on span "Validar Periodos" at bounding box center [112, 145] width 45 height 6
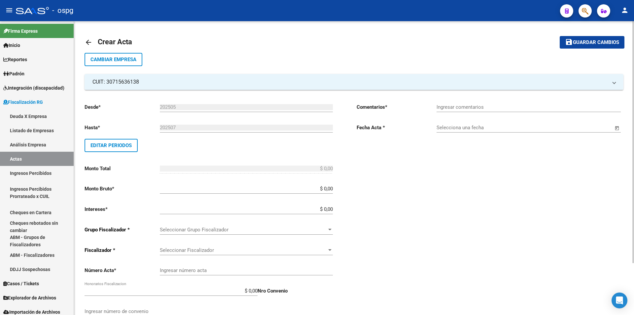
click at [450, 107] on input "Ingresar comentarios" at bounding box center [529, 107] width 184 height 6
type input "Recibo 43261"
click at [620, 127] on span "Open calendar" at bounding box center [618, 128] width 16 height 16
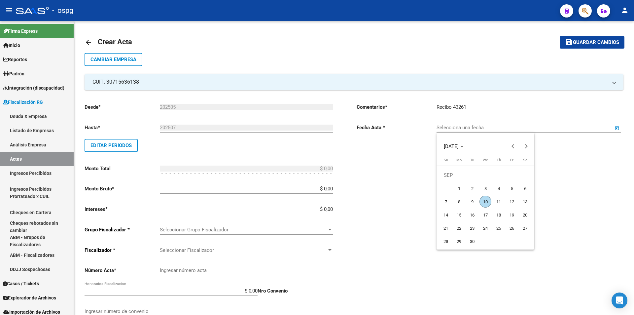
click at [488, 200] on span "10" at bounding box center [486, 202] width 12 height 12
type input "[DATE]"
click at [333, 189] on input "$ 0,00" at bounding box center [246, 189] width 173 height 6
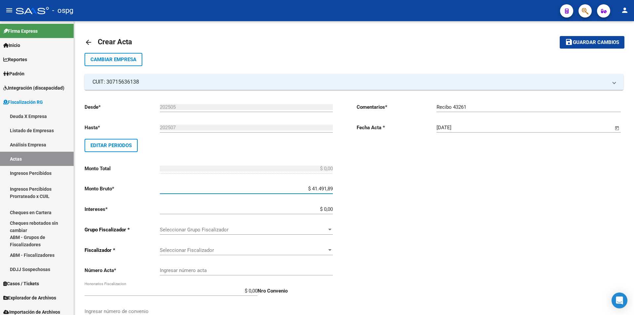
type input "$ 414.918,95"
click at [332, 209] on input "$ 0,00" at bounding box center [246, 209] width 173 height 6
type input "$ 18.256,50"
type input "$ 433.175,45"
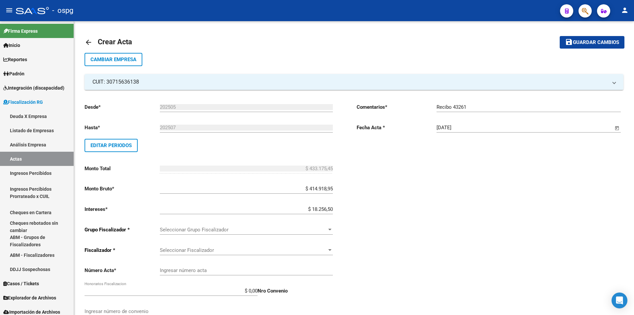
click at [356, 205] on div "Desde * 202505 Ej: 202201 Hasta * 202507 Ej: 202208 Editar Periodos Monto Total…" at bounding box center [354, 226] width 539 height 272
click at [328, 231] on div at bounding box center [330, 229] width 6 height 5
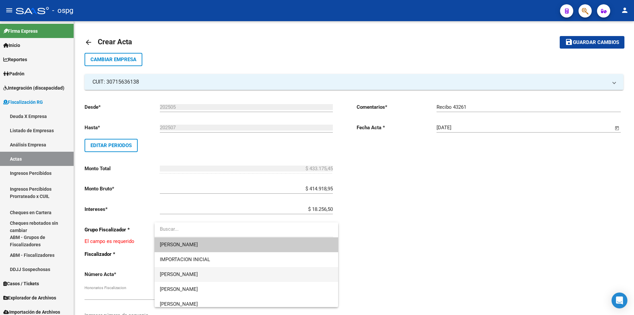
click at [295, 272] on span "[PERSON_NAME]" at bounding box center [246, 274] width 173 height 15
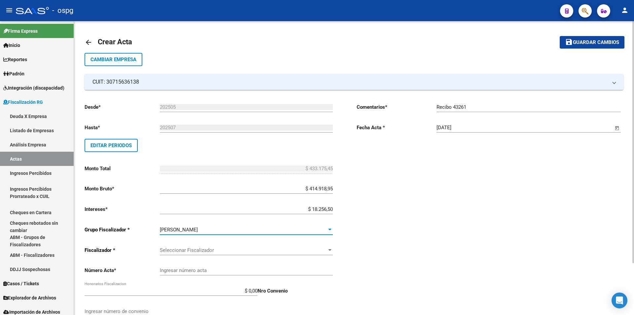
click at [323, 251] on span "Seleccionar Fiscalizador" at bounding box center [243, 250] width 167 height 6
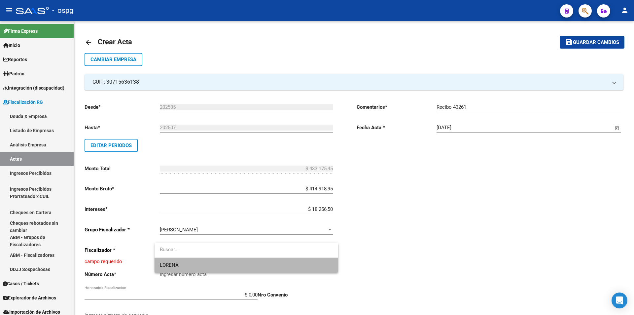
click at [315, 264] on span "LORENA" at bounding box center [246, 265] width 173 height 15
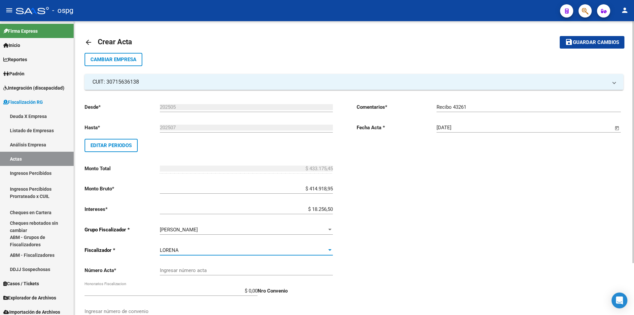
click at [327, 272] on input "Ingresar número acta" at bounding box center [246, 270] width 173 height 6
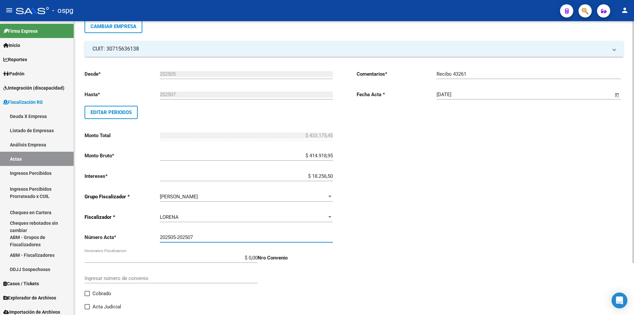
scroll to position [63, 0]
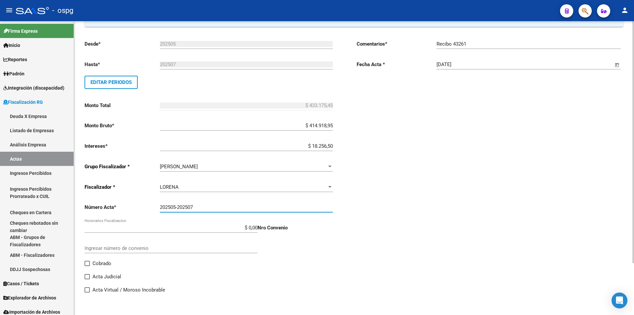
type input "202505-202507"
click at [86, 261] on span at bounding box center [87, 263] width 5 height 5
click at [87, 266] on input "Cobrado" at bounding box center [87, 266] width 0 height 0
checkbox input "true"
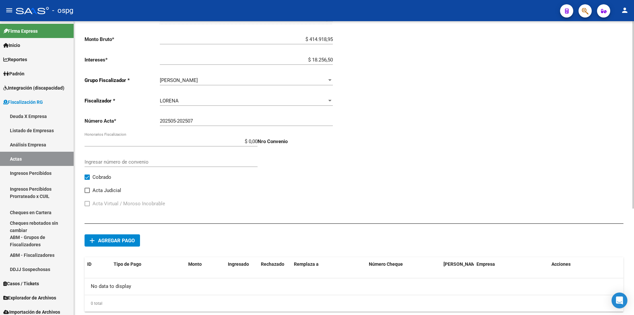
scroll to position [162, 0]
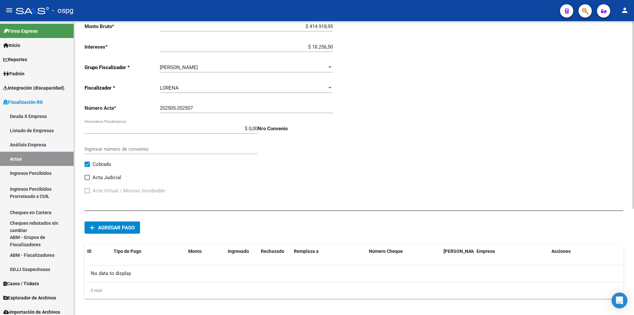
click at [115, 226] on span "Agregar pago" at bounding box center [116, 228] width 37 height 6
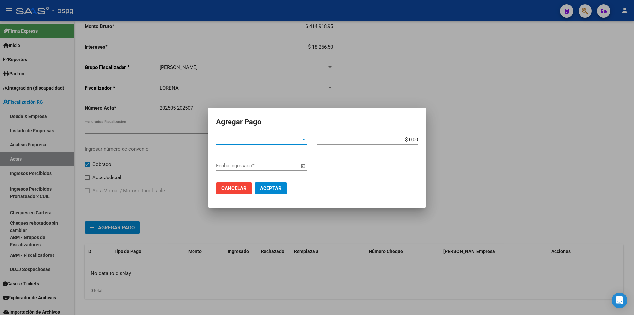
click at [304, 141] on div at bounding box center [304, 139] width 6 height 5
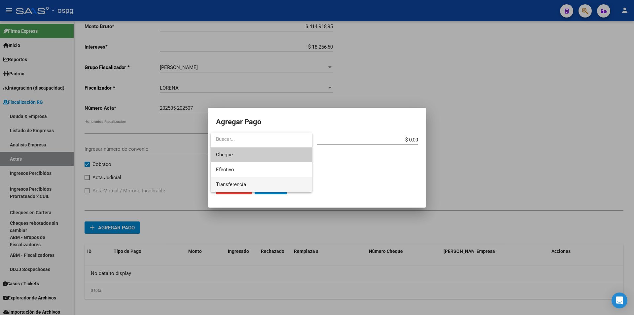
click at [287, 184] on span "Transferencia" at bounding box center [261, 184] width 91 height 15
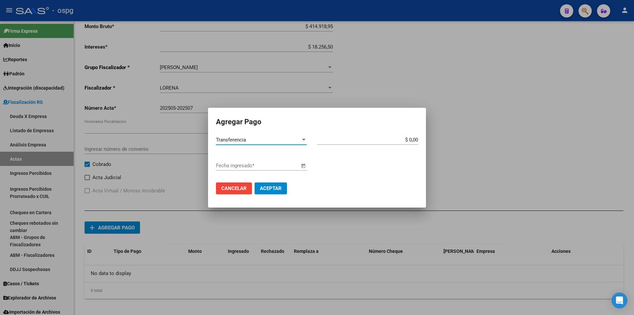
click at [304, 166] on span "Open calendar" at bounding box center [303, 166] width 16 height 16
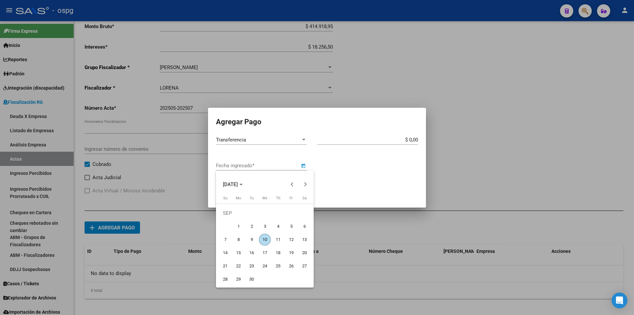
click at [264, 236] on span "10" at bounding box center [265, 240] width 12 height 12
type input "[DATE]"
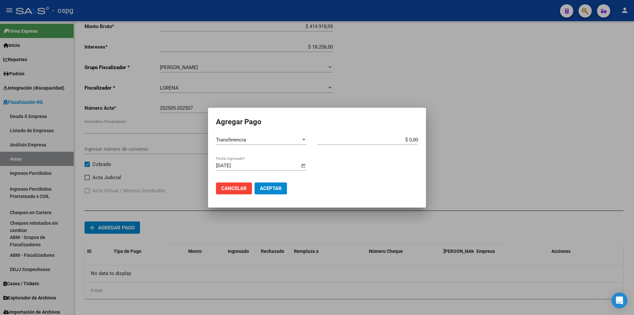
click at [418, 139] on input "$ 0,00" at bounding box center [367, 140] width 101 height 6
type input "$ 433.175,45"
click at [277, 185] on button "Aceptar" at bounding box center [271, 188] width 32 height 12
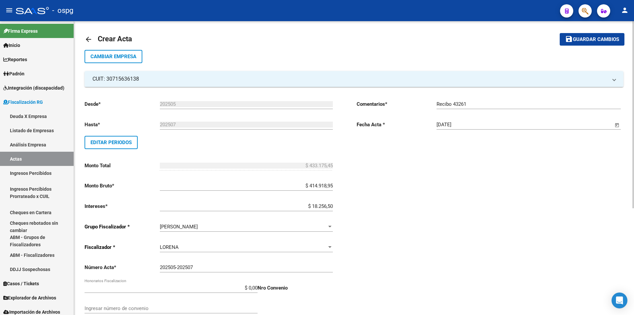
scroll to position [0, 0]
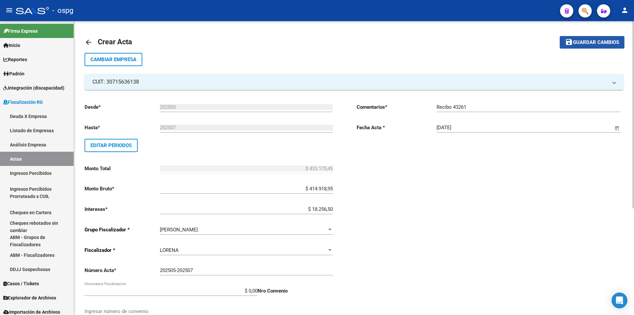
click at [609, 40] on span "Guardar cambios" at bounding box center [596, 43] width 46 height 6
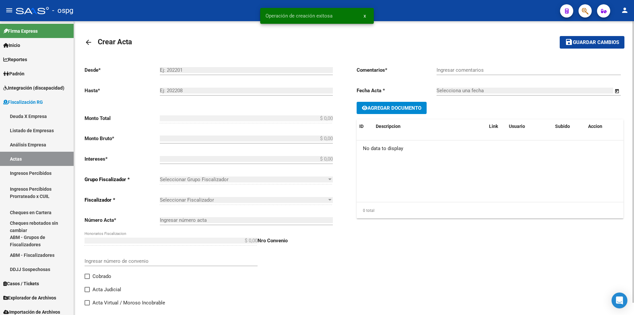
type input "202505"
type input "202507"
type input "$ 433.175,45"
type input "$ 414.918,95"
type input "$ 18.256,50"
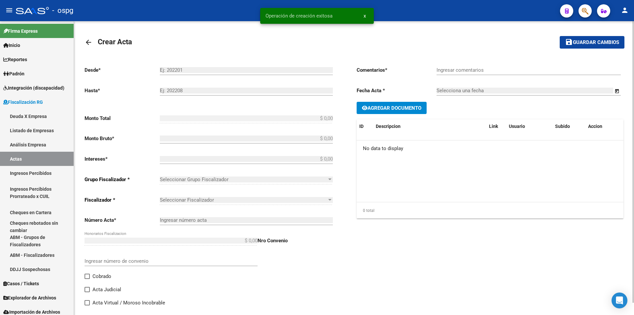
type input "202505-202507"
checkbox input "true"
type input "Recibo 43261"
type input "[DATE]"
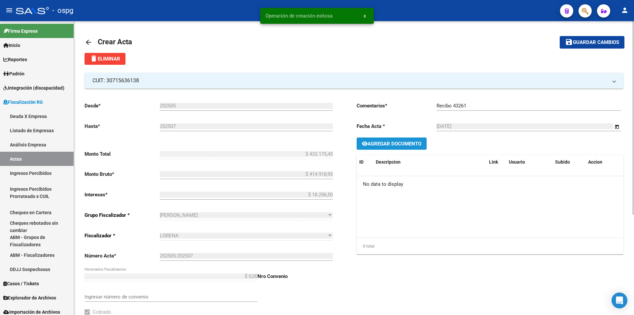
click at [392, 143] on span "Agregar Documento" at bounding box center [395, 144] width 54 height 6
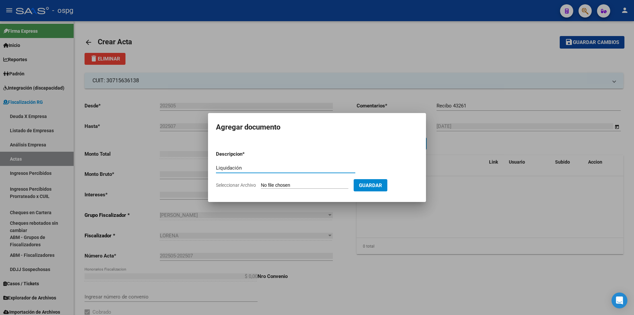
type input "Liquidación"
click at [298, 186] on input "Seleccionar Archivo" at bounding box center [305, 185] width 88 height 6
type input "C:\fakepath\DECERO GRAFICA.pdf"
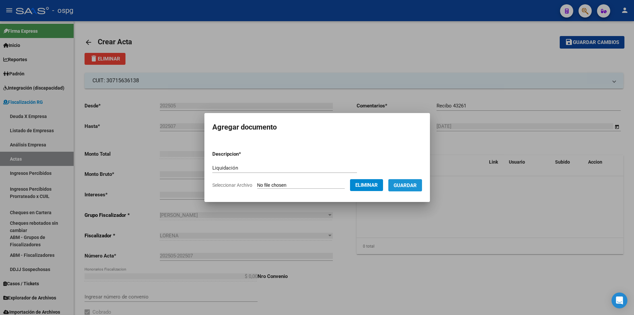
click at [414, 189] on button "Guardar" at bounding box center [406, 185] width 34 height 12
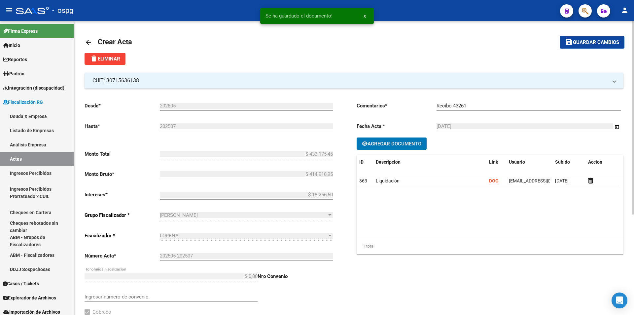
click at [596, 38] on button "save Guardar cambios" at bounding box center [592, 42] width 65 height 12
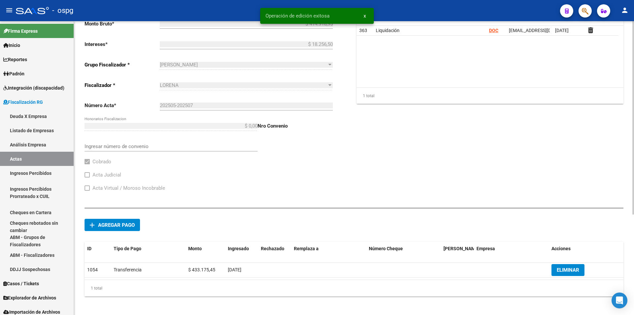
scroll to position [153, 0]
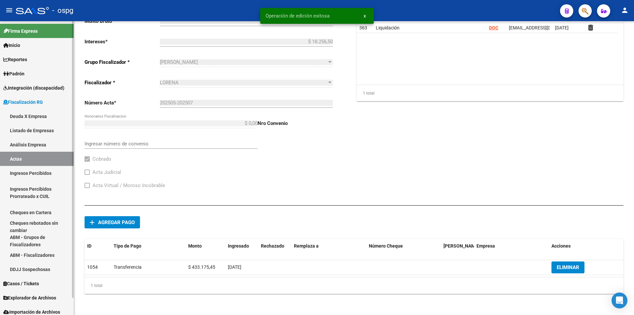
click at [25, 142] on link "Análisis Empresa" at bounding box center [37, 144] width 74 height 14
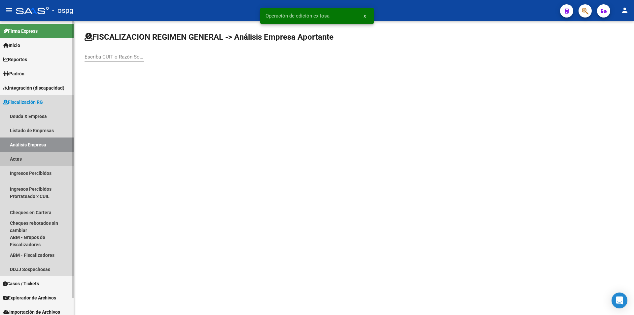
click at [22, 158] on link "Actas" at bounding box center [37, 159] width 74 height 14
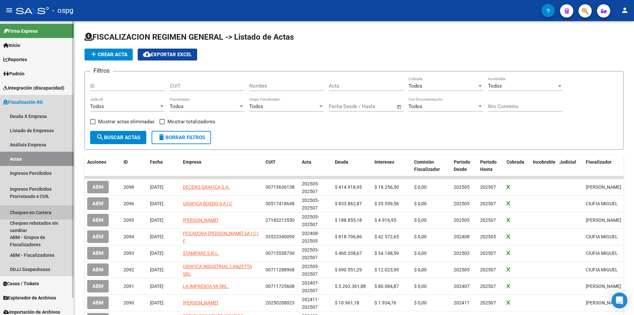
click at [42, 211] on link "Cheques en Cartera" at bounding box center [37, 212] width 74 height 14
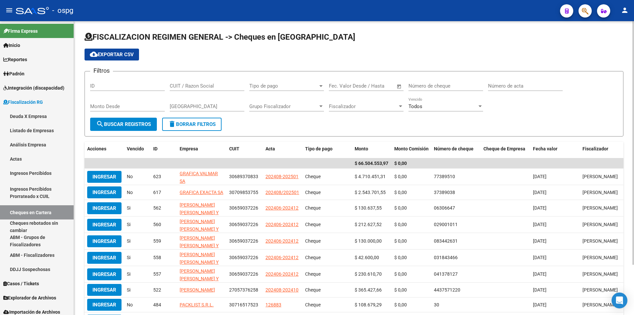
click at [399, 85] on span "Open calendar" at bounding box center [400, 86] width 16 height 16
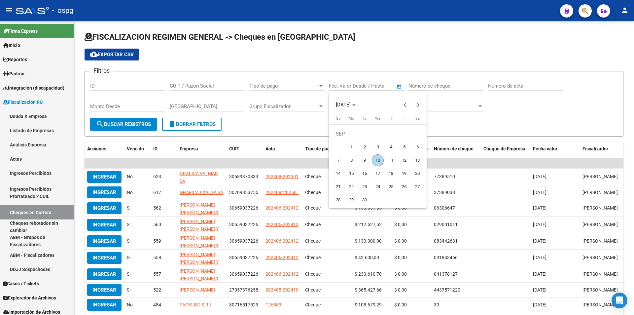
click at [351, 143] on span "1" at bounding box center [352, 147] width 12 height 12
type input "[DATE]"
click at [377, 158] on span "10" at bounding box center [378, 160] width 12 height 12
type input "[DATE]"
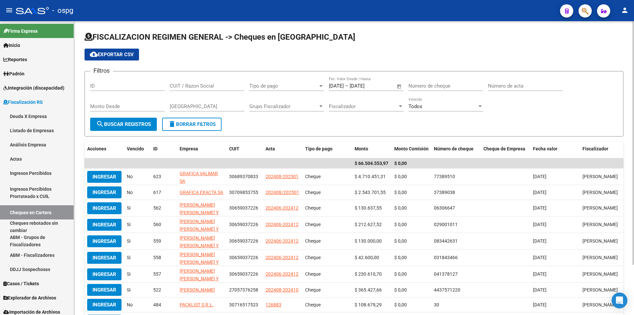
click at [133, 126] on span "search Buscar Registros" at bounding box center [123, 124] width 55 height 6
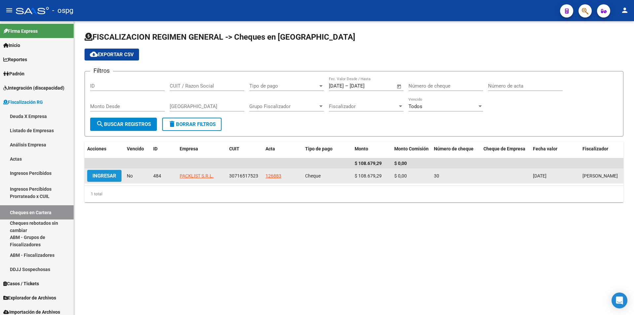
click at [101, 174] on span "Ingresar" at bounding box center [105, 176] width 24 height 6
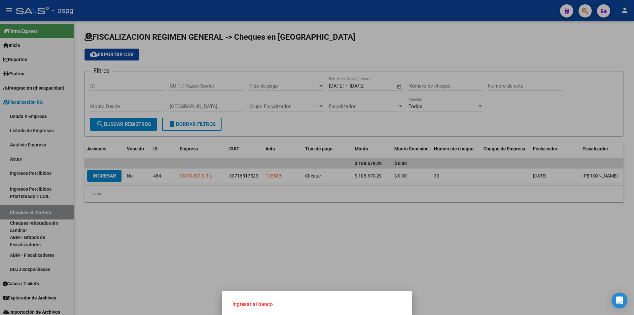
click at [251, 302] on span "Ingresar al banco" at bounding box center [317, 304] width 169 height 7
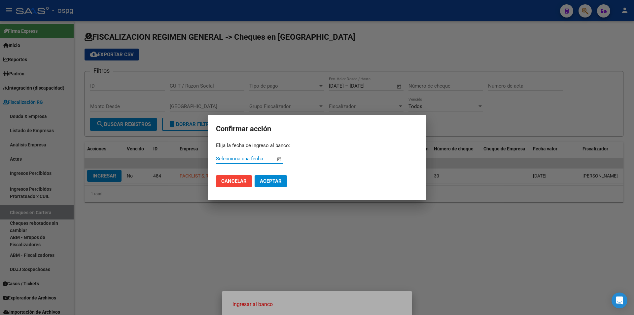
click at [279, 157] on span "Open calendar" at bounding box center [279, 159] width 16 height 16
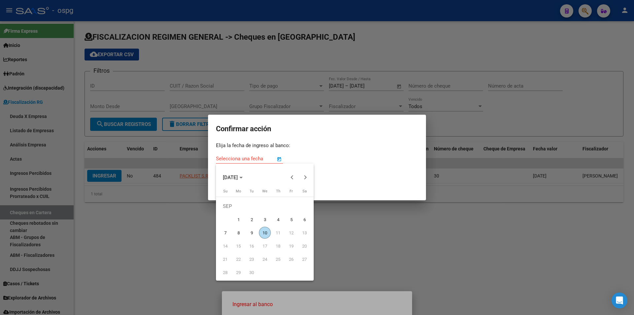
click at [264, 232] on span "10" at bounding box center [265, 233] width 12 height 12
type input "[DATE]"
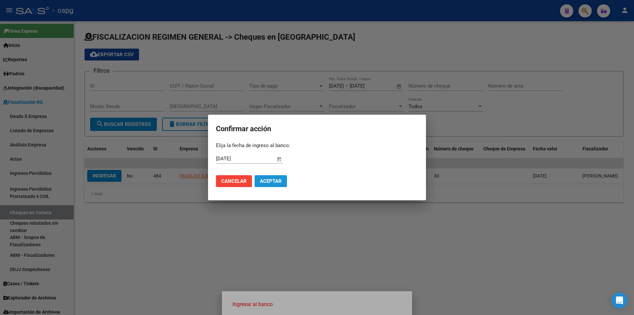
click at [276, 179] on span "Aceptar" at bounding box center [271, 181] width 22 height 6
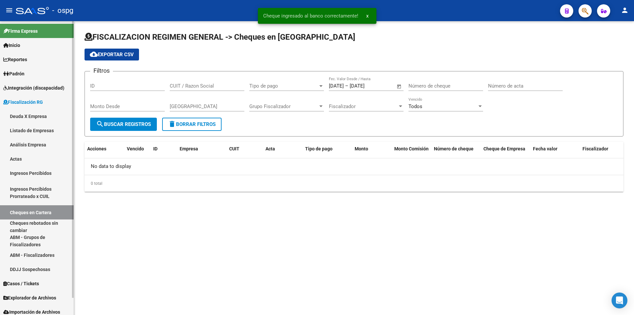
click at [37, 158] on link "Actas" at bounding box center [37, 159] width 74 height 14
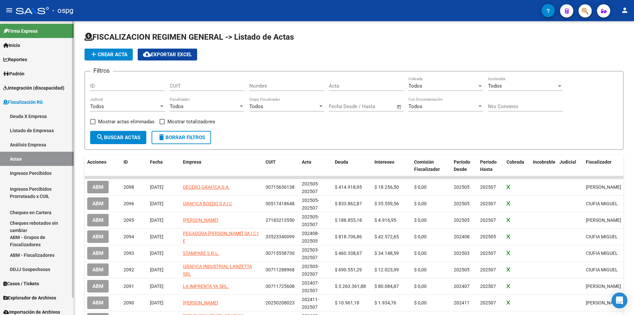
click at [40, 211] on link "Cheques en Cartera" at bounding box center [37, 212] width 74 height 14
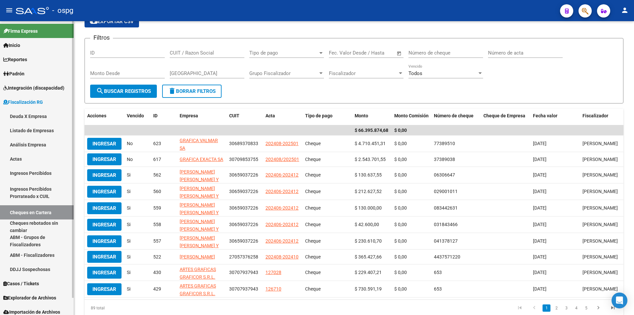
click at [28, 141] on link "Análisis Empresa" at bounding box center [37, 144] width 74 height 14
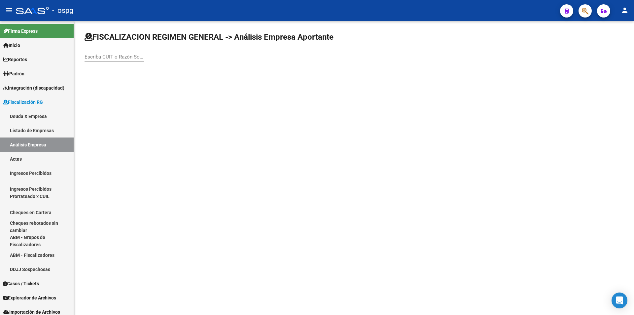
click at [627, 10] on mat-icon "person" at bounding box center [625, 10] width 8 height 8
click at [612, 42] on button "exit_to_app Salir" at bounding box center [611, 44] width 40 height 16
